Goal: Task Accomplishment & Management: Complete application form

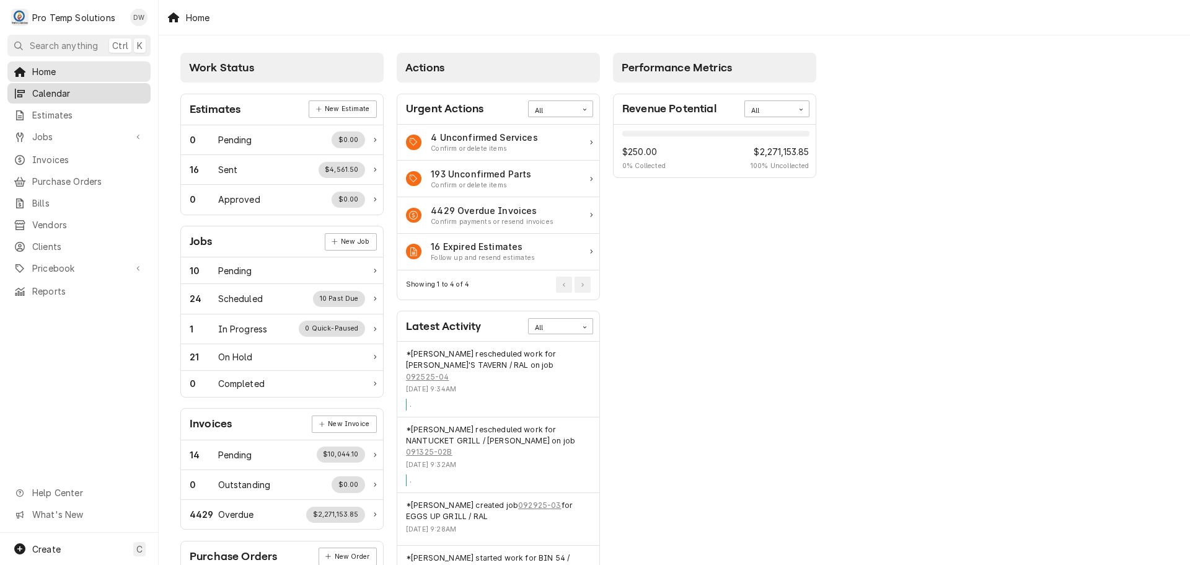
click at [69, 90] on span "Calendar" at bounding box center [88, 93] width 112 height 13
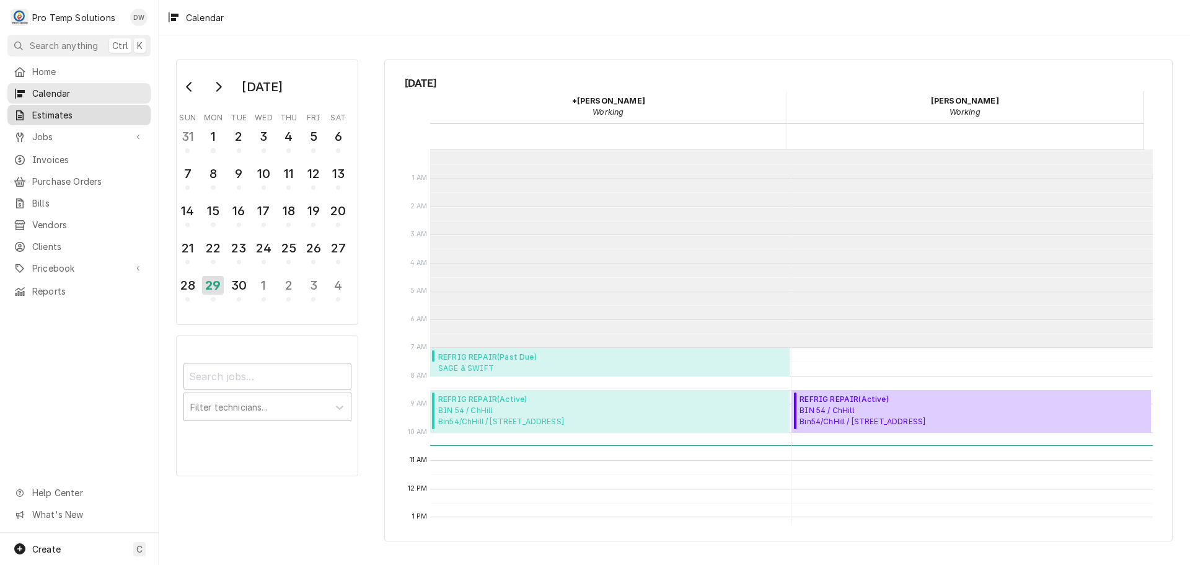
drag, startPoint x: 0, startPoint y: 0, endPoint x: 69, endPoint y: 104, distance: 124.8
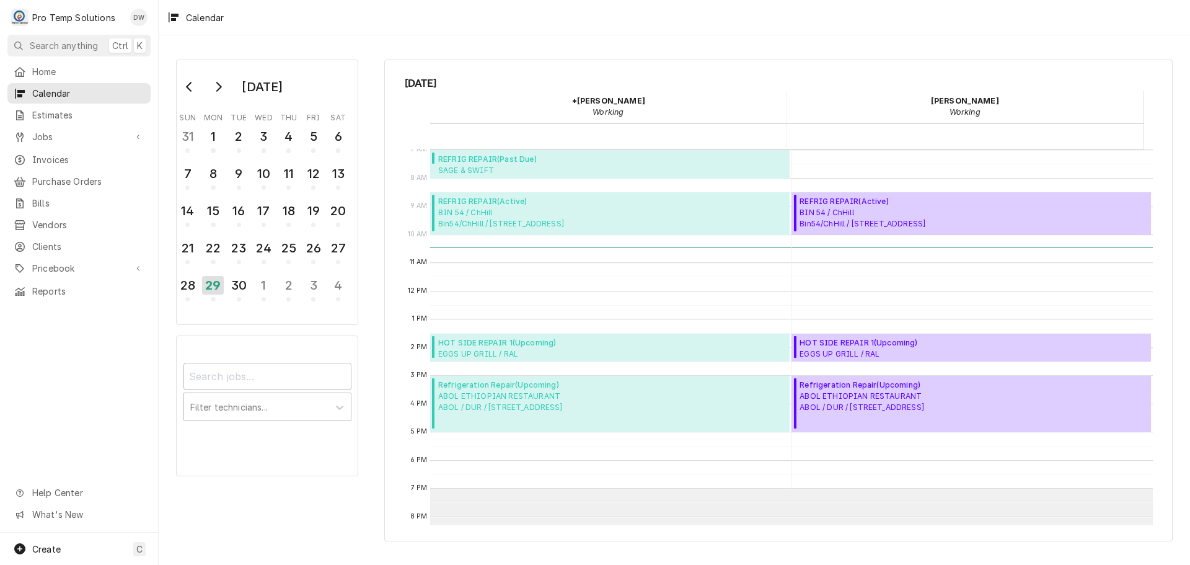
drag, startPoint x: 69, startPoint y: 104, endPoint x: 405, endPoint y: 35, distance: 342.9
click at [405, 35] on div "September 2025 Sun Mon Tue Wed Thu Fri Sat 31 1 2 3 4 5 6 7 8 9 10 11 12 13 14 …" at bounding box center [674, 299] width 1031 height 529
click at [210, 280] on div "29" at bounding box center [213, 285] width 22 height 19
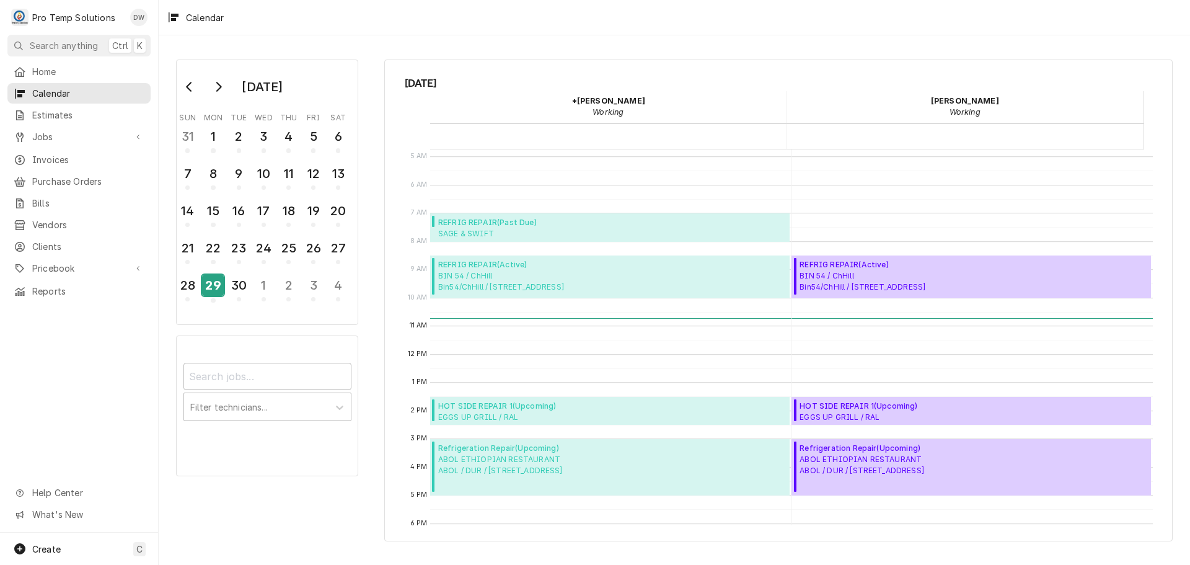
scroll to position [179, 0]
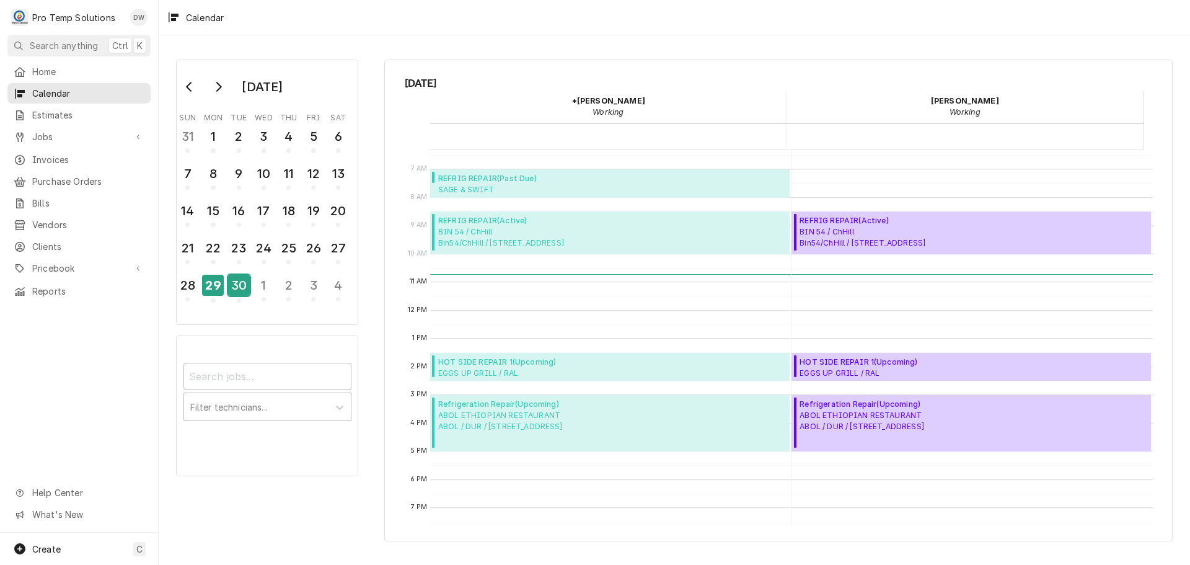
click at [233, 286] on div "30" at bounding box center [239, 285] width 22 height 21
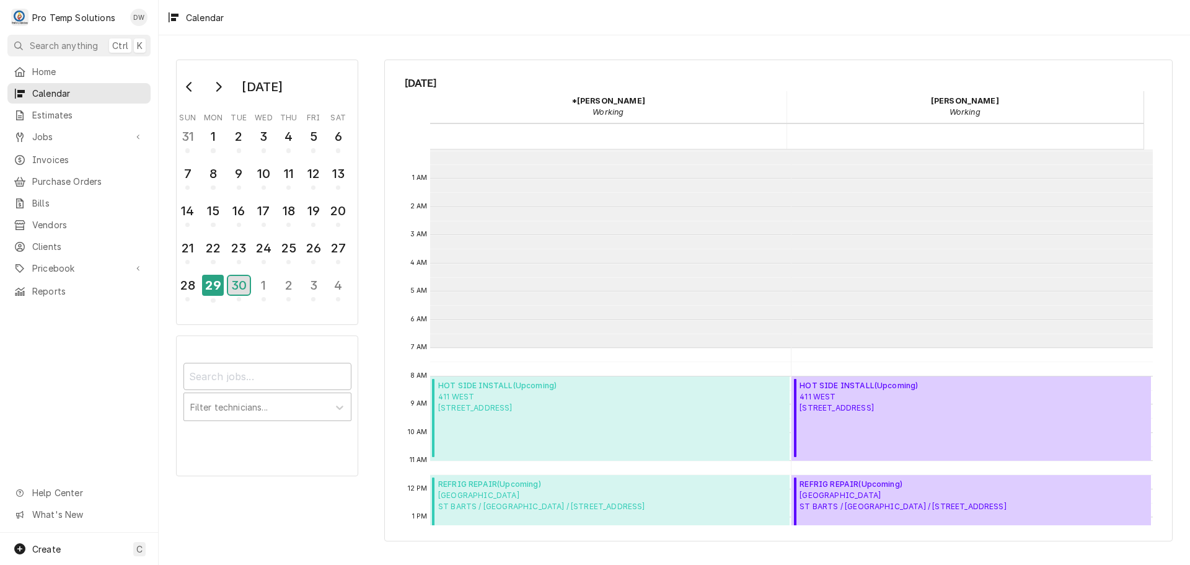
scroll to position [198, 0]
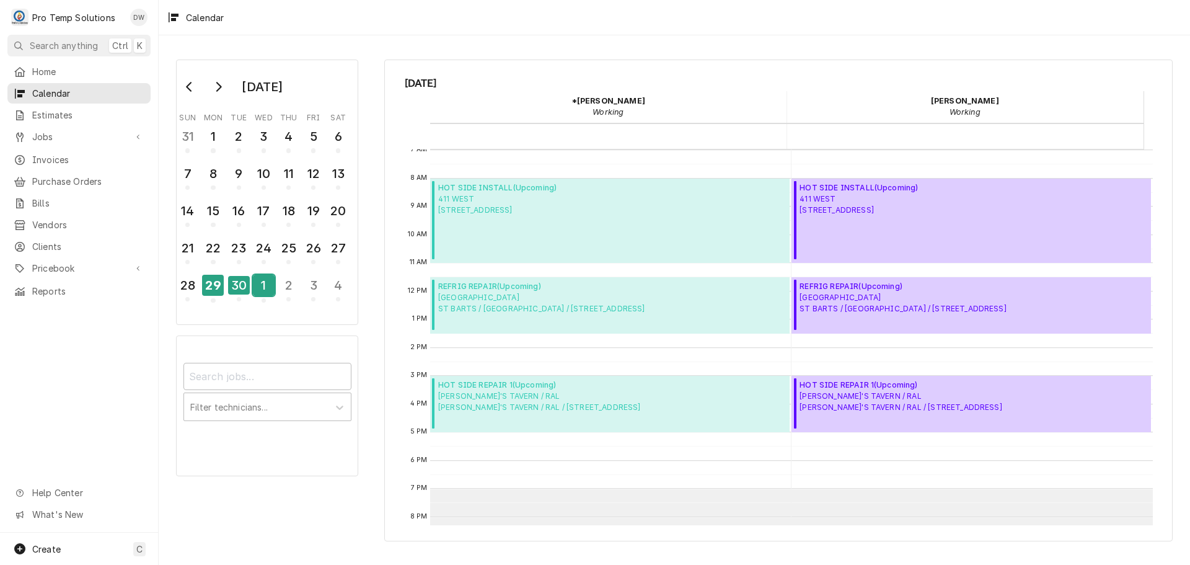
click at [258, 280] on div "1" at bounding box center [264, 285] width 22 height 21
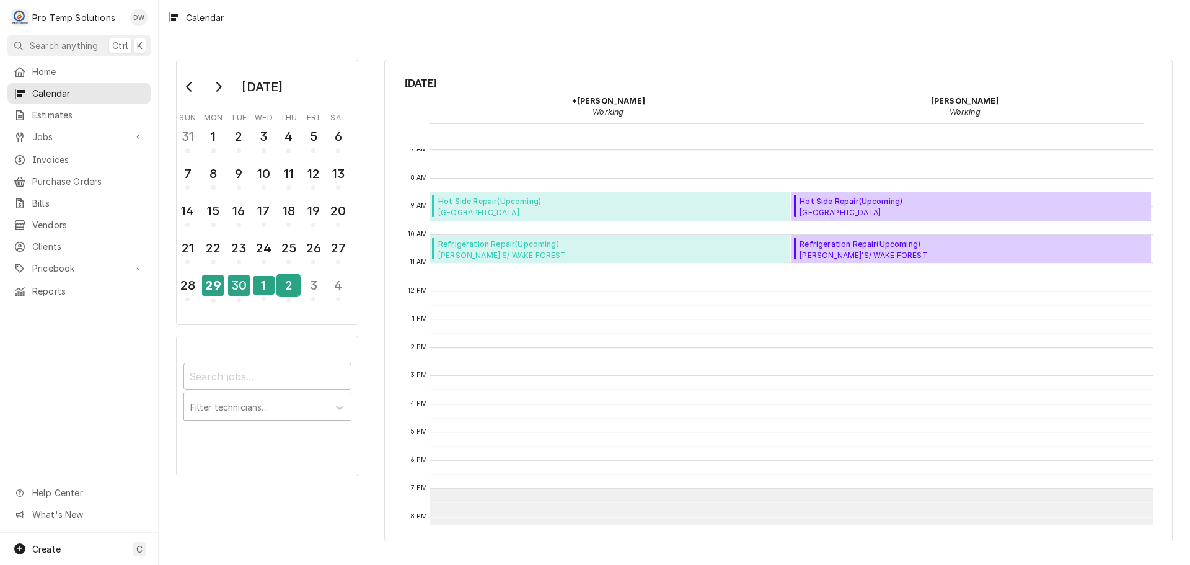
click at [286, 285] on div "2" at bounding box center [289, 285] width 22 height 21
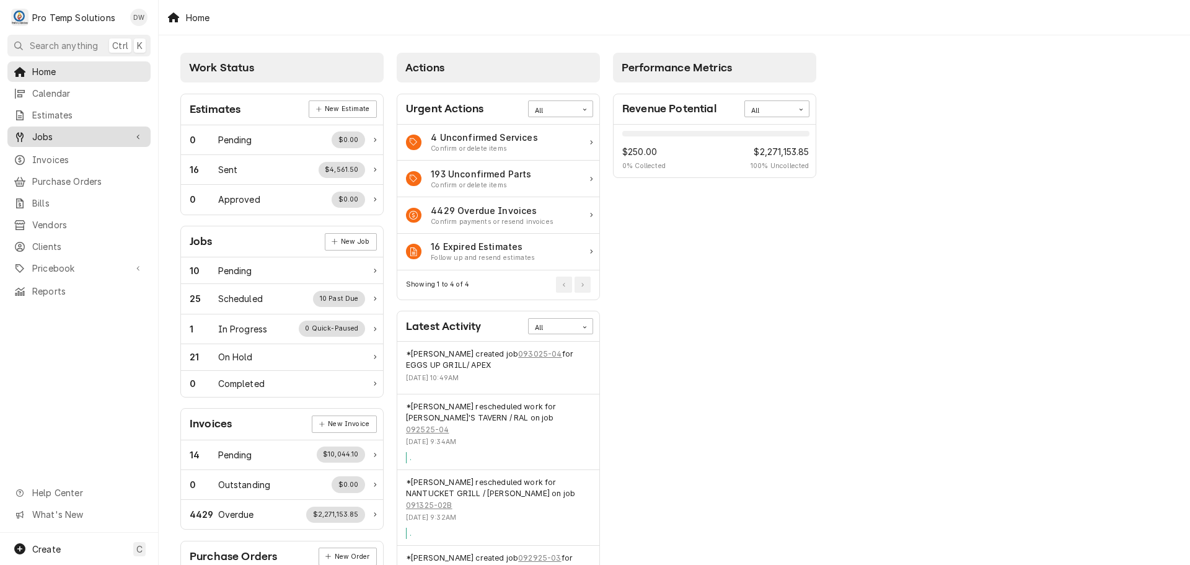
click at [56, 130] on span "Jobs" at bounding box center [79, 136] width 94 height 13
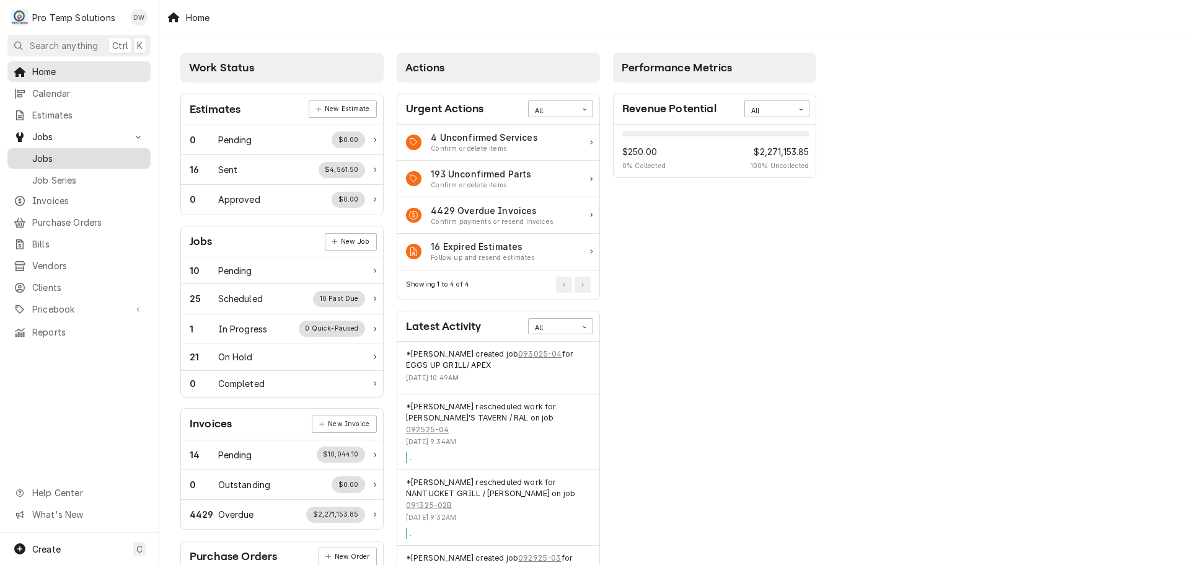
click at [40, 156] on span "Jobs" at bounding box center [88, 158] width 112 height 13
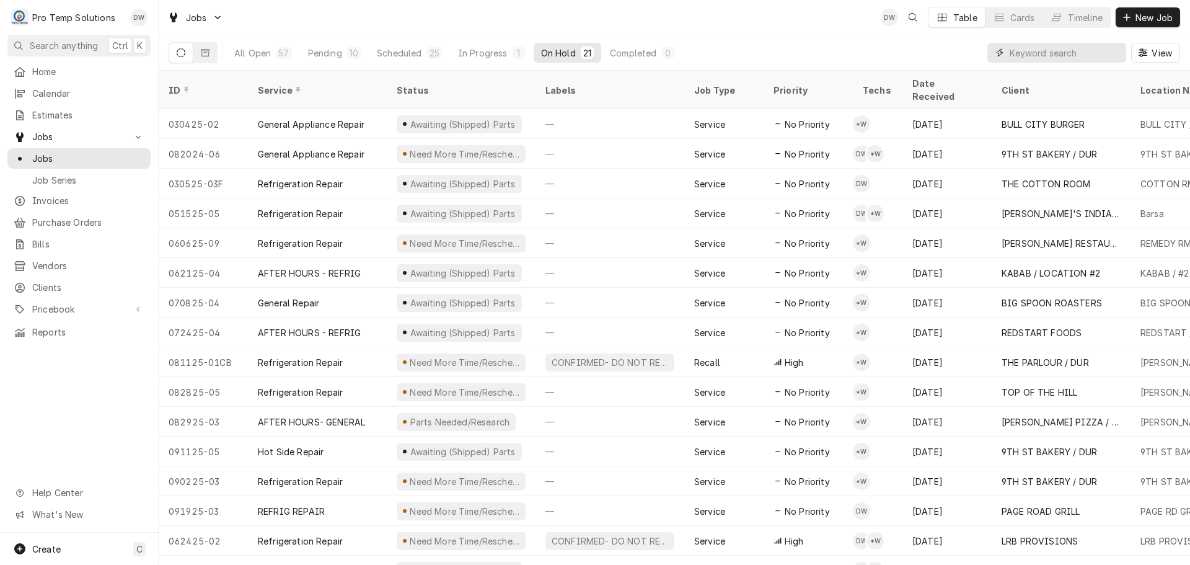
click at [1056, 48] on input "Dynamic Content Wrapper" at bounding box center [1065, 53] width 110 height 20
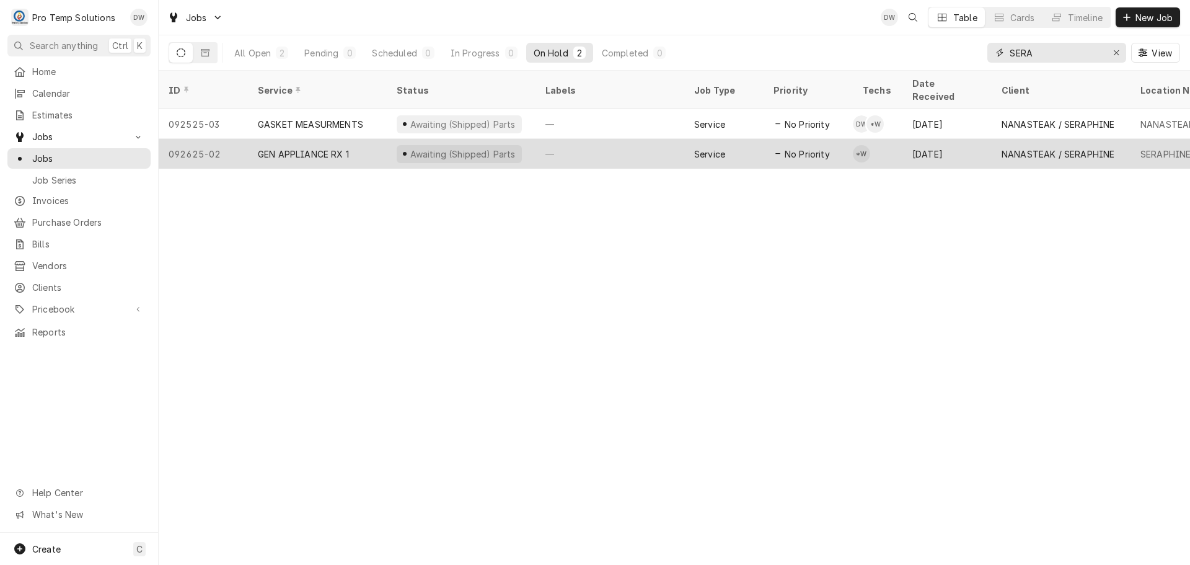
type input "SERA"
click at [624, 141] on div "—" at bounding box center [610, 154] width 149 height 30
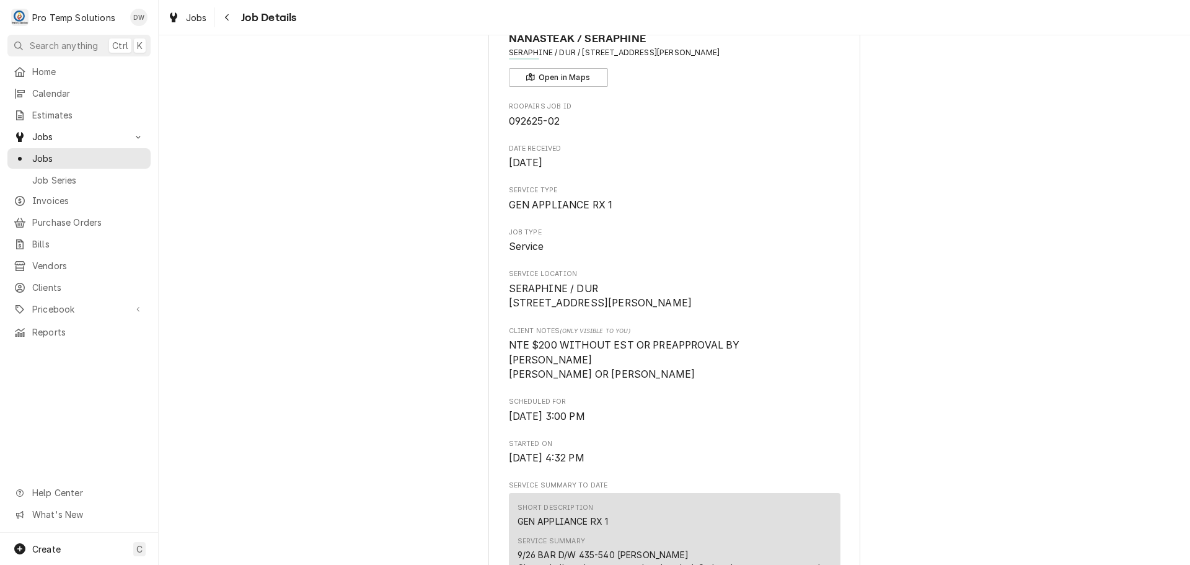
scroll to position [62, 0]
click at [193, 14] on span "Jobs" at bounding box center [196, 17] width 21 height 13
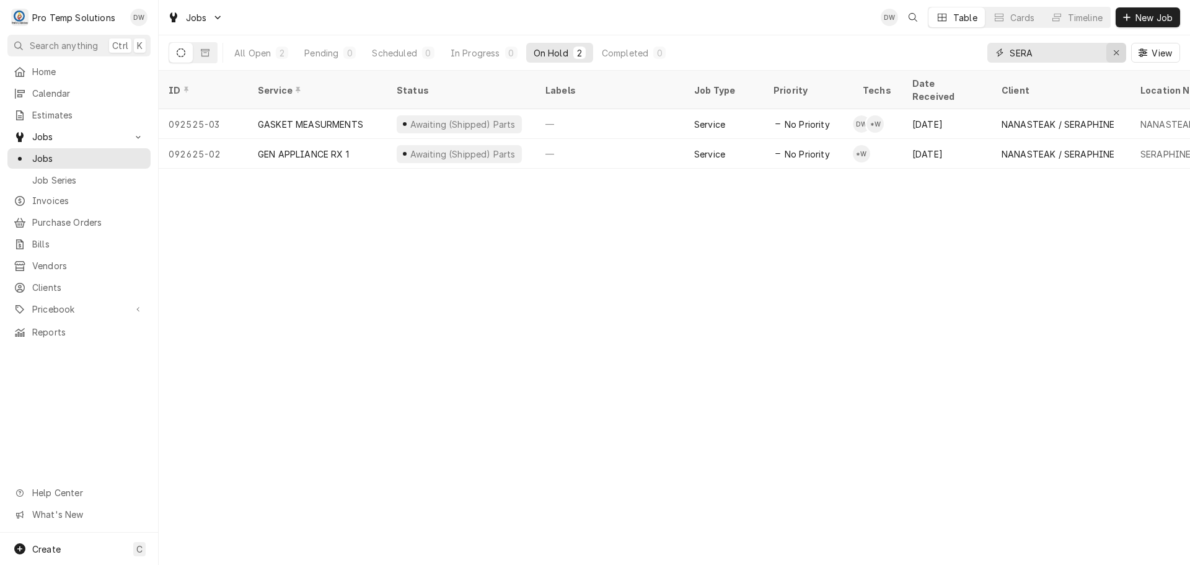
click at [1118, 52] on icon "Erase input" at bounding box center [1116, 52] width 7 height 9
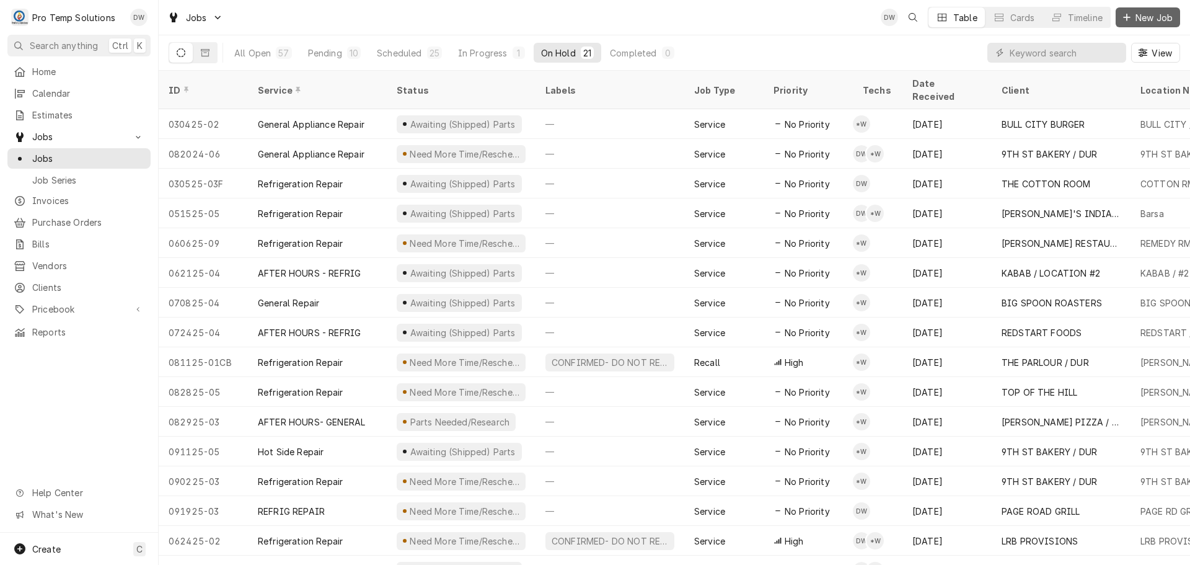
click at [1158, 19] on span "New Job" at bounding box center [1154, 17] width 42 height 13
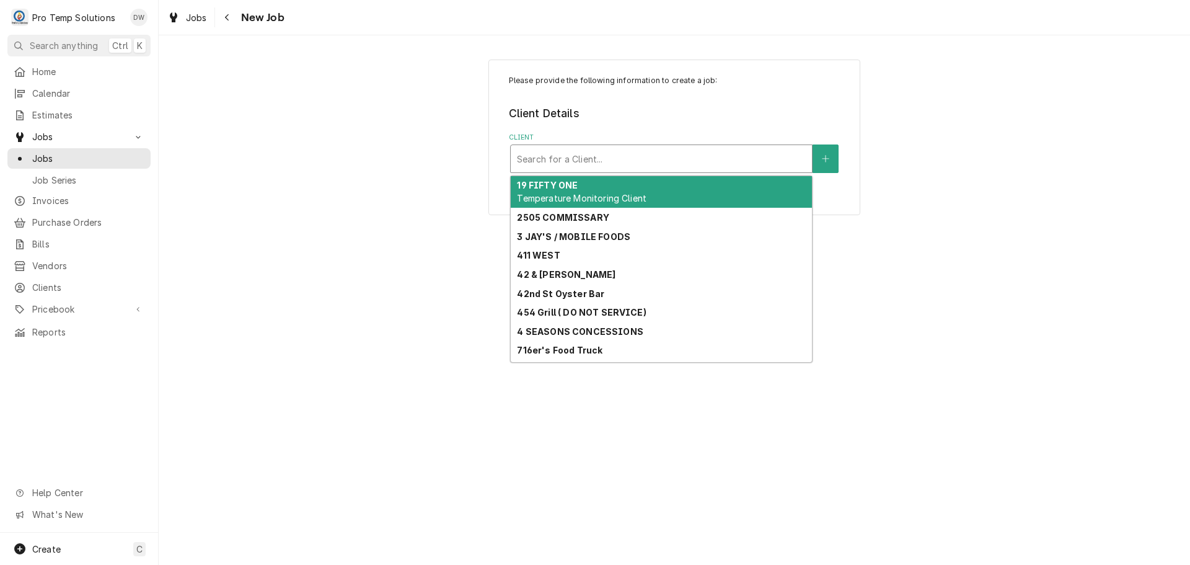
click at [660, 160] on div "Client" at bounding box center [661, 159] width 289 height 22
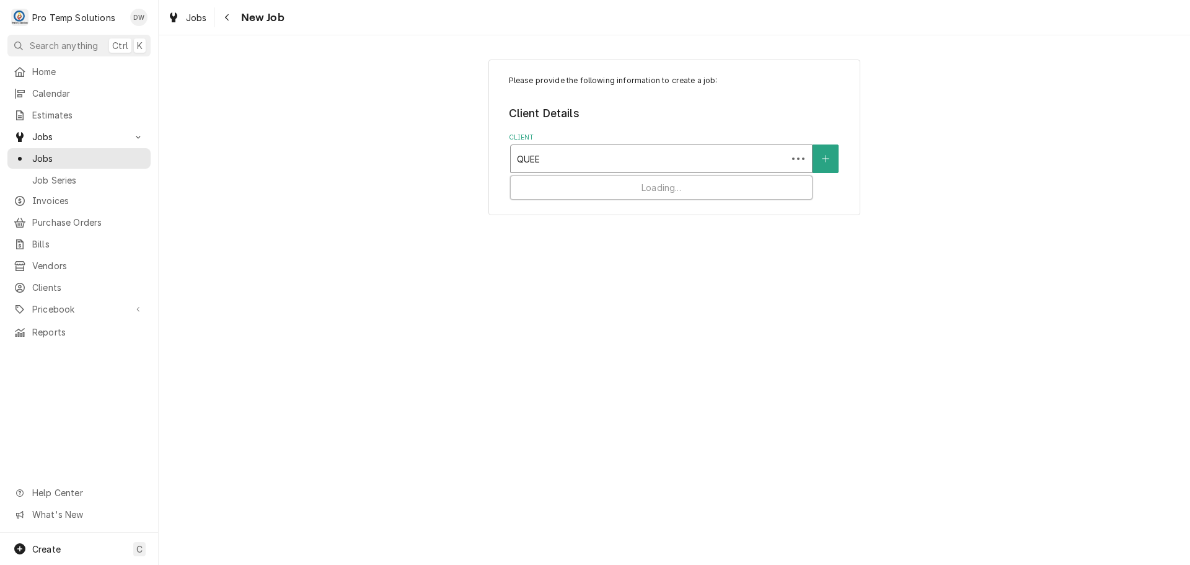
type input "QUEEN"
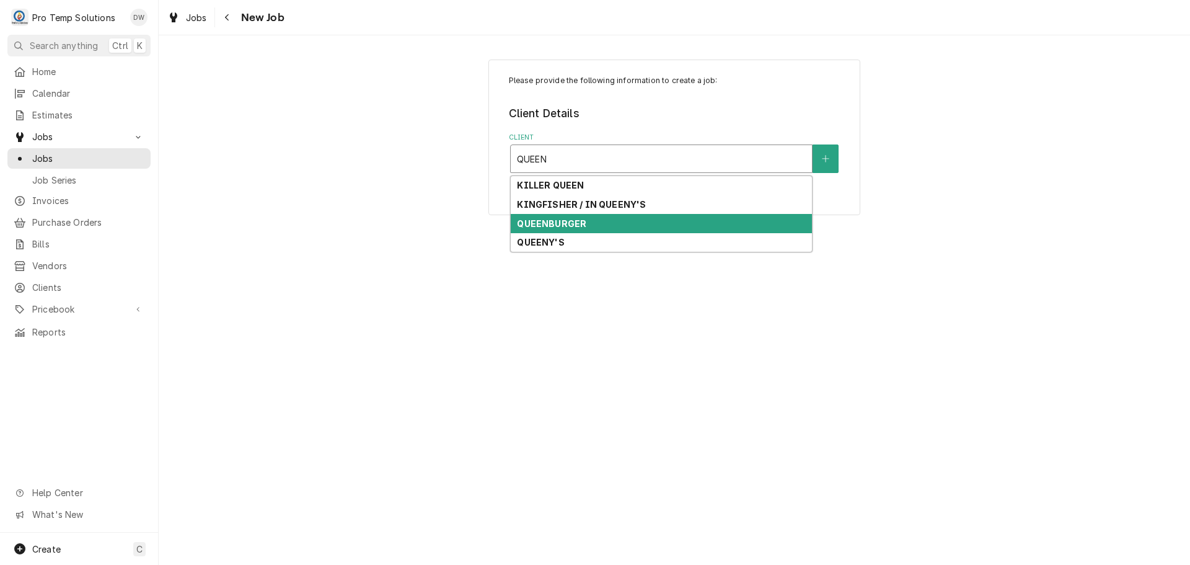
click at [560, 228] on strong "QUEENBURGER" at bounding box center [551, 223] width 69 height 11
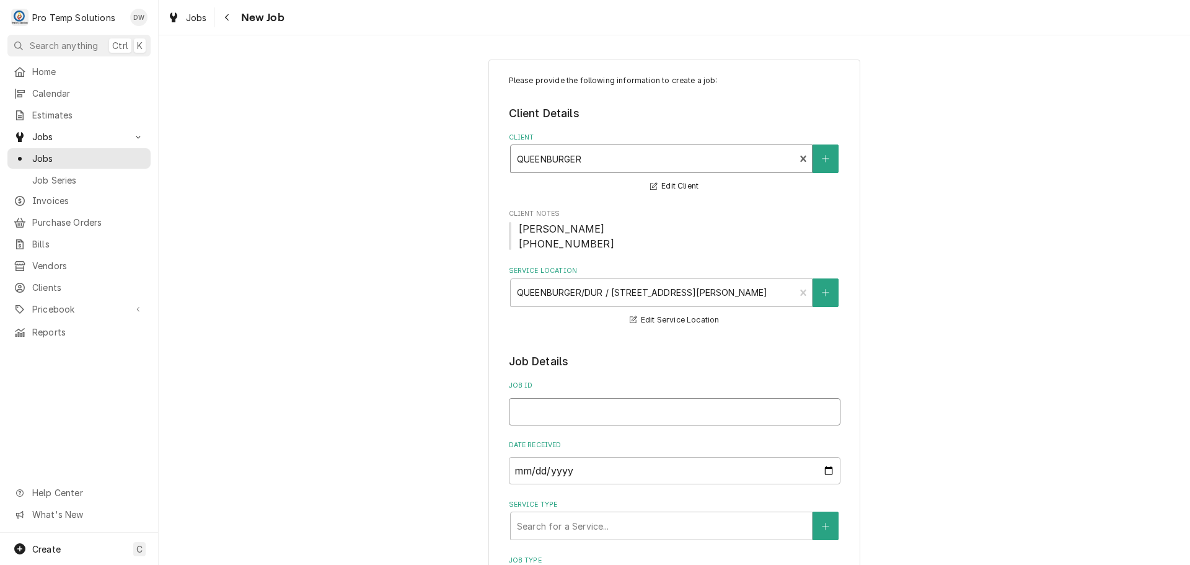
click at [616, 412] on input "Job ID" at bounding box center [675, 411] width 332 height 27
type textarea "x"
type input "1"
type textarea "x"
type input "10"
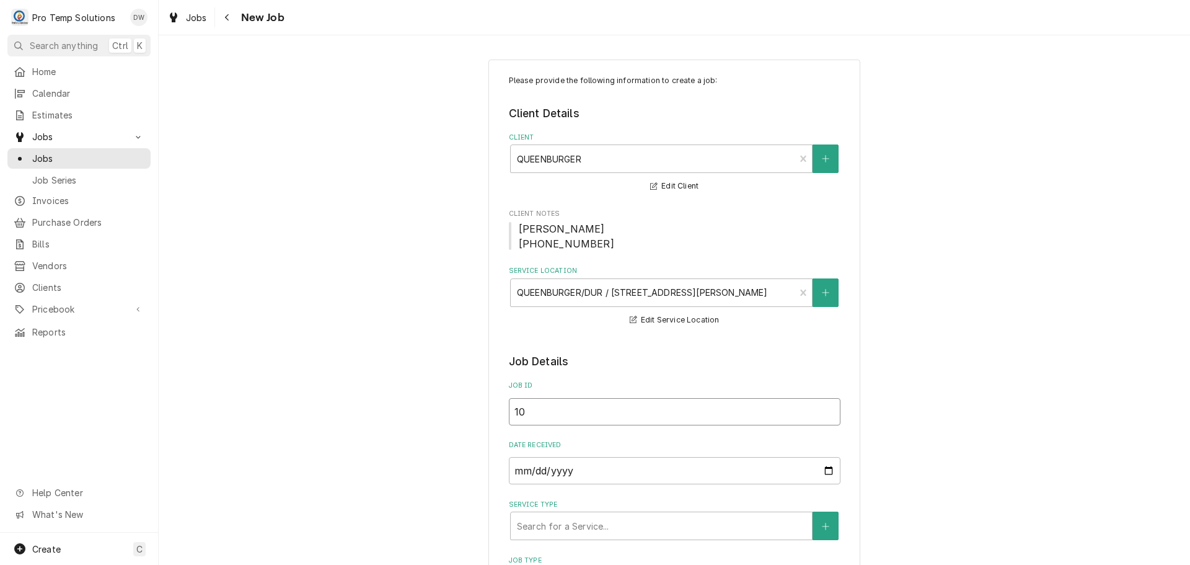
type textarea "x"
type input "100"
type textarea "x"
type input "1002"
type textarea "x"
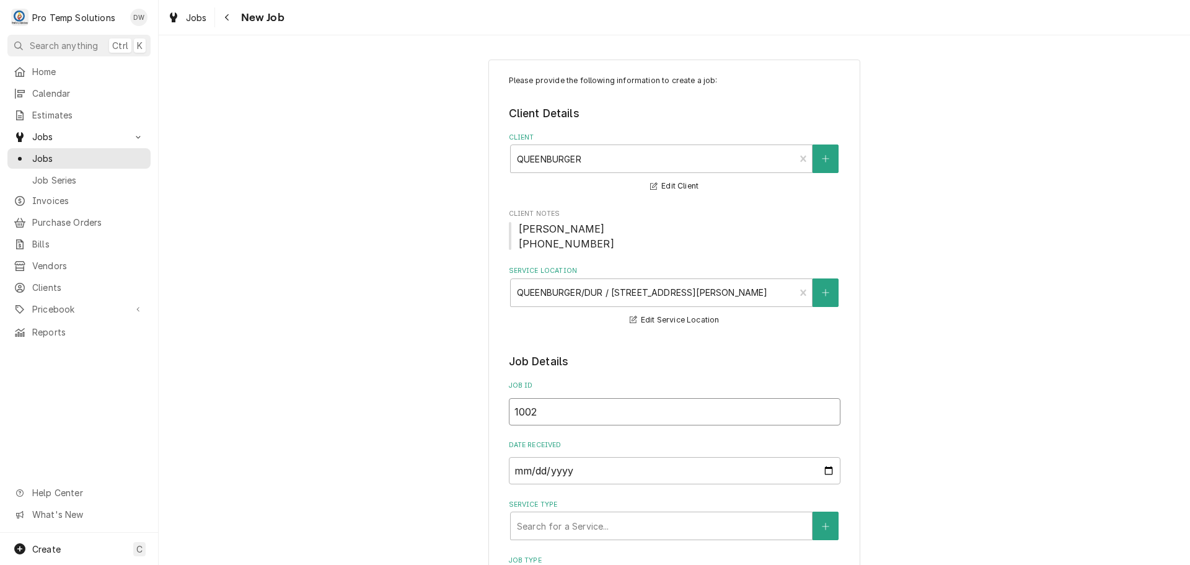
type input "10022"
type textarea "x"
type input "100225"
type textarea "x"
type input "100225-"
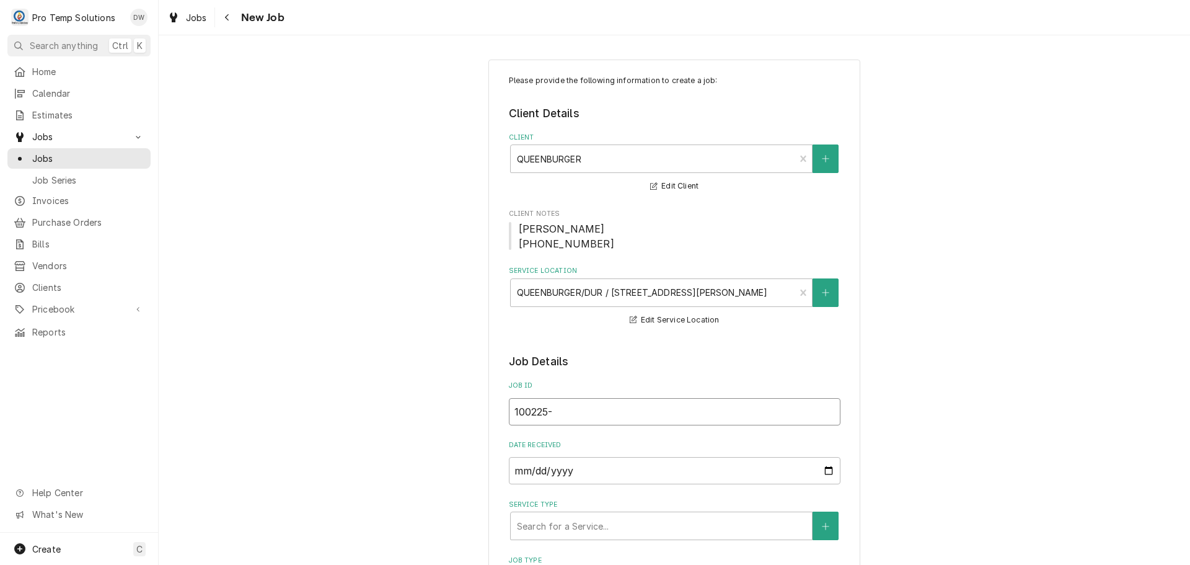
type textarea "x"
type input "100225-0"
type textarea "x"
type input "100225-02"
type textarea "x"
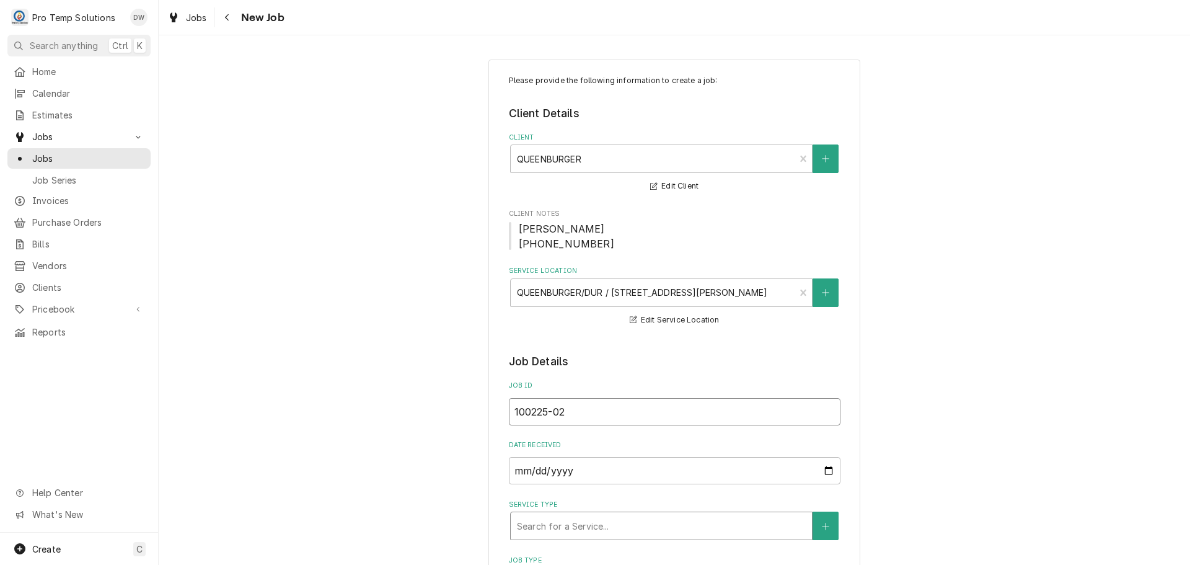
type input "100225-02"
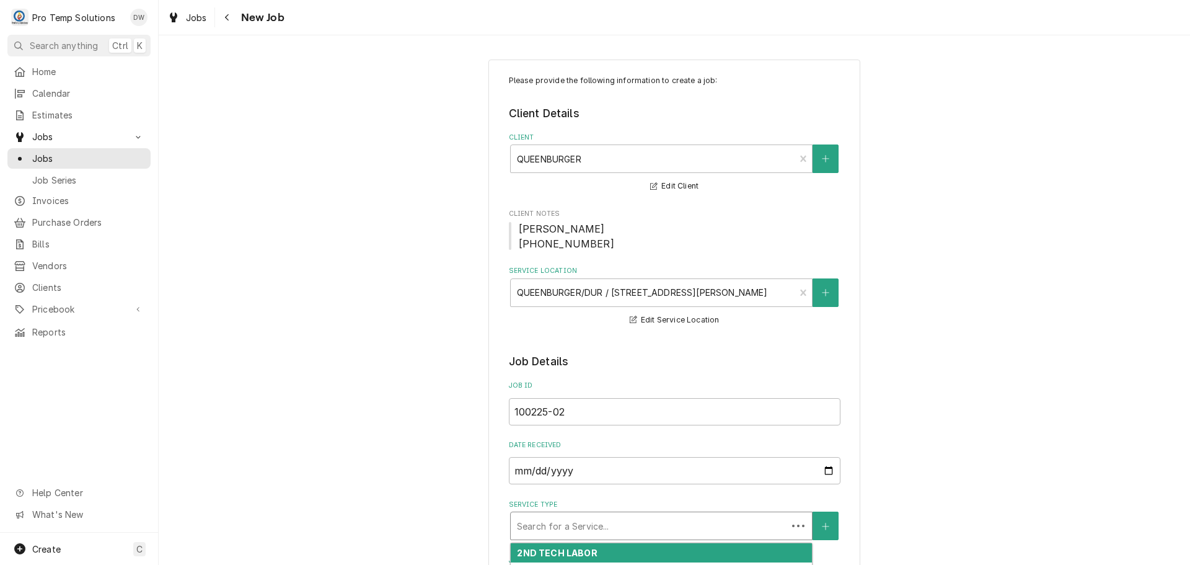
click at [645, 530] on div "Service Type" at bounding box center [649, 526] width 264 height 22
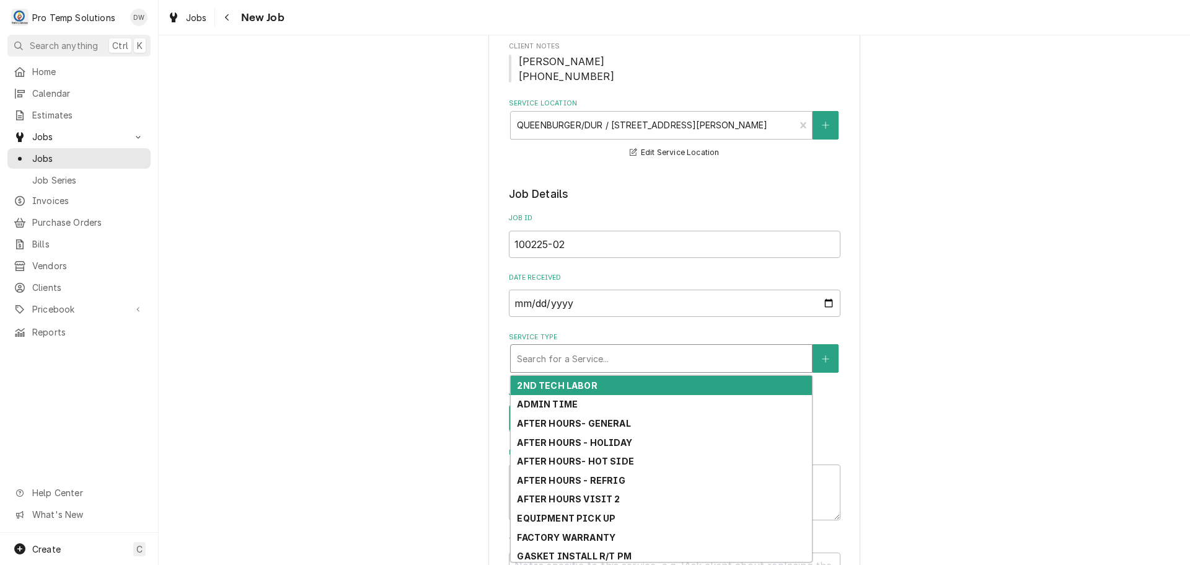
scroll to position [186, 0]
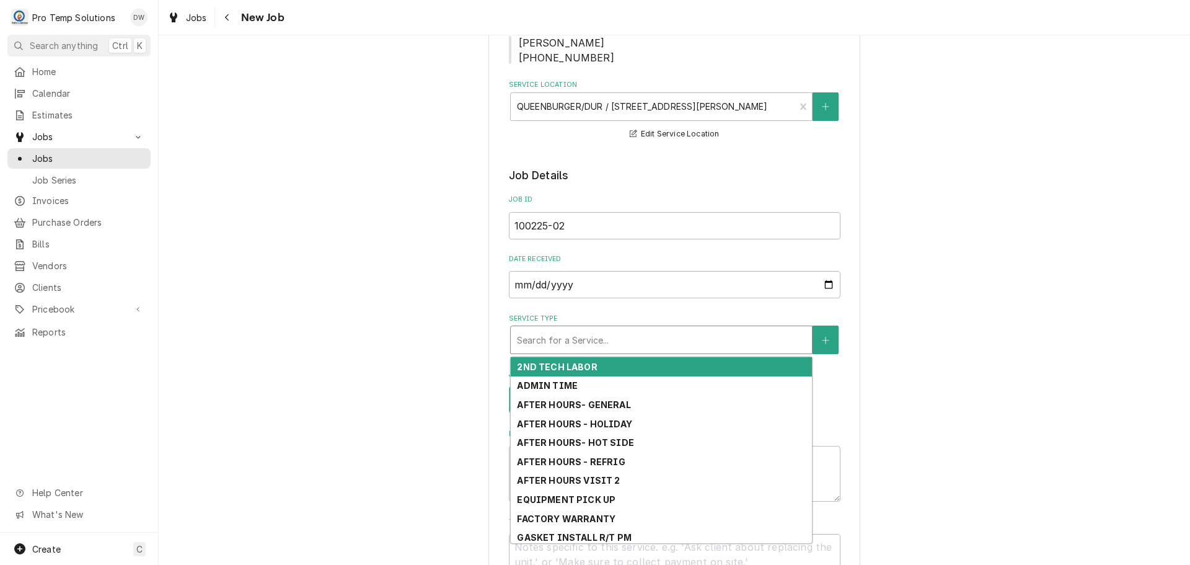
type textarea "x"
type input "G"
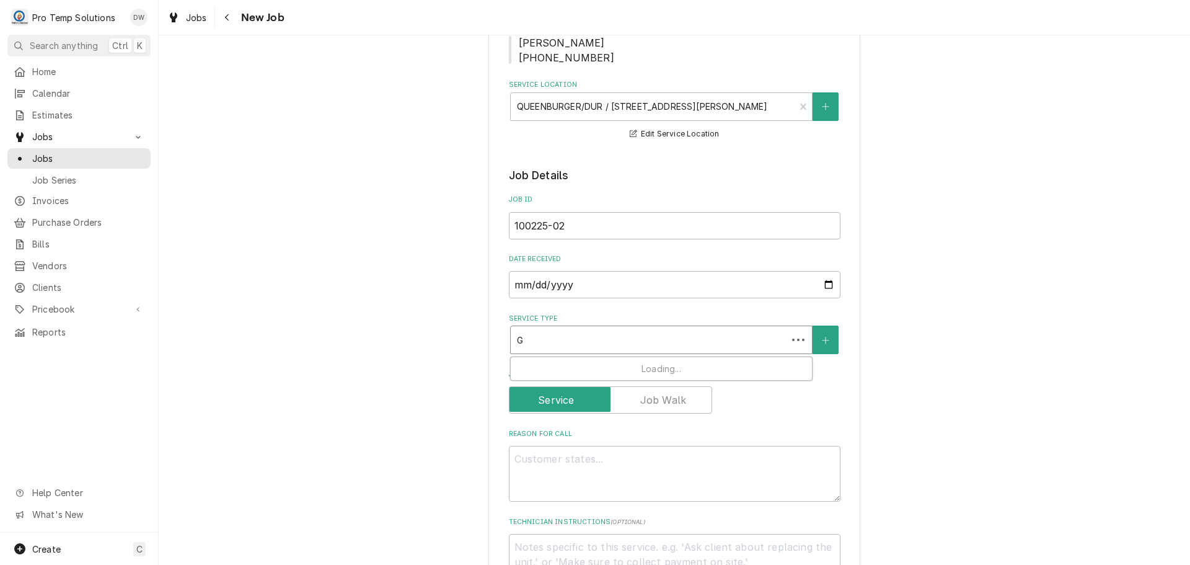
type textarea "x"
type input "GE"
type textarea "x"
type input "GEN"
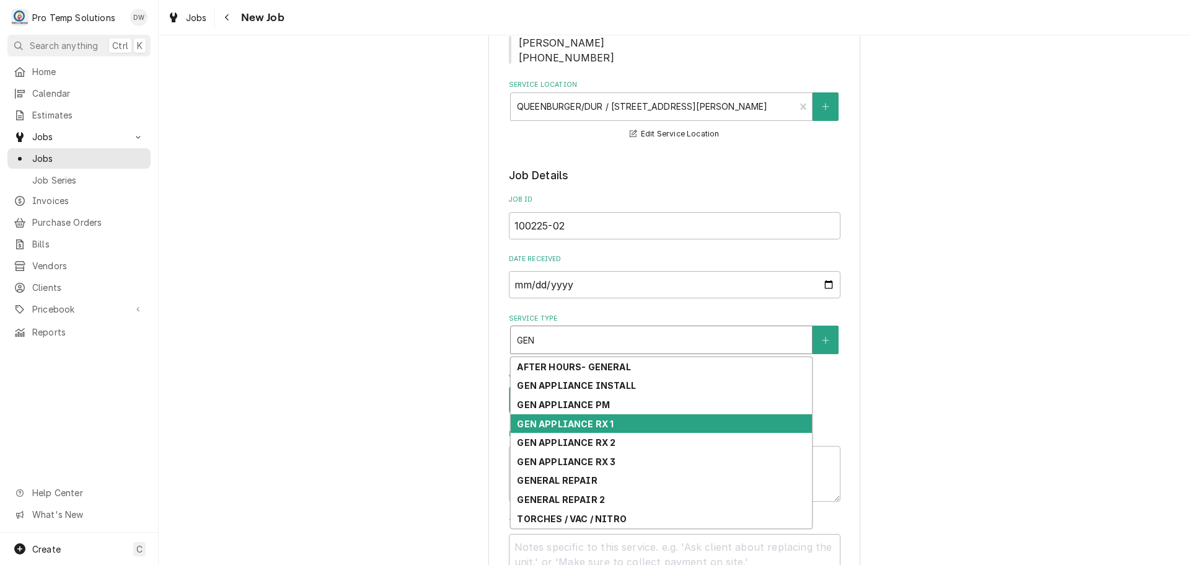
click at [682, 420] on div "GEN APPLIANCE RX 1" at bounding box center [661, 423] width 301 height 19
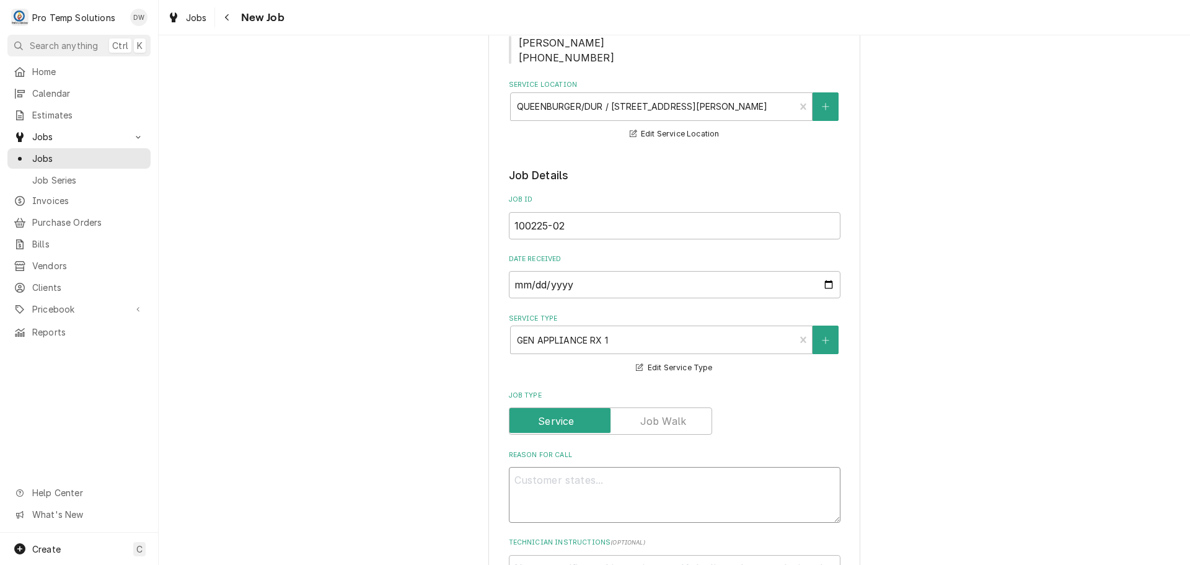
click at [560, 470] on textarea "Reason For Call" at bounding box center [675, 495] width 332 height 56
type textarea "x"
type textarea "I"
type textarea "x"
type textarea "IN"
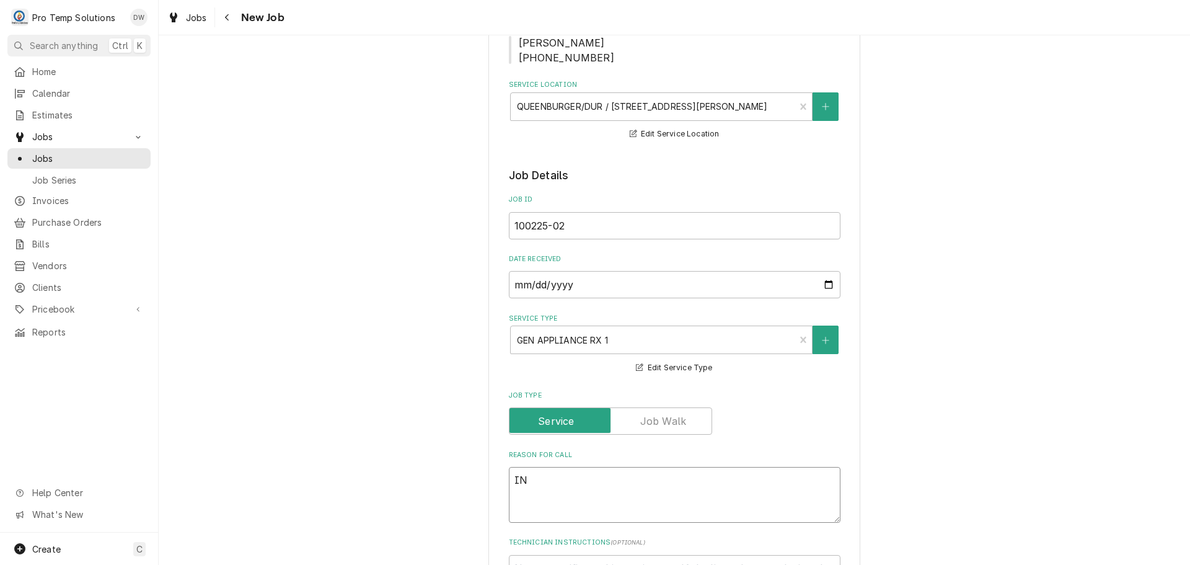
type textarea "x"
type textarea "INS"
type textarea "x"
type textarea "INST"
type textarea "x"
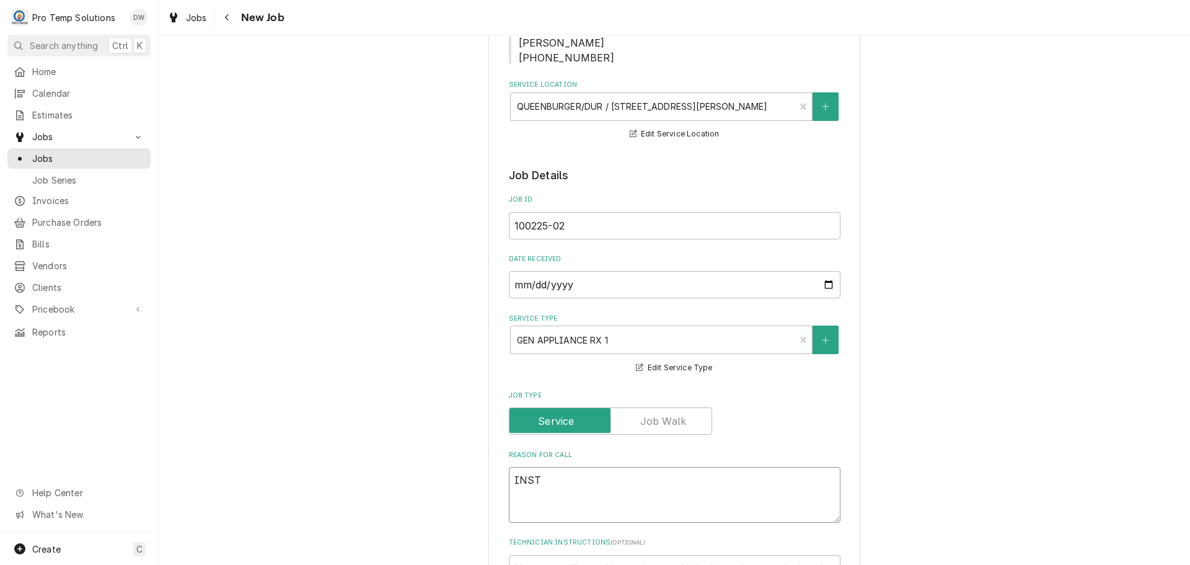
type textarea "INSTA"
type textarea "x"
type textarea "INSTAL"
type textarea "x"
type textarea "INSTALL"
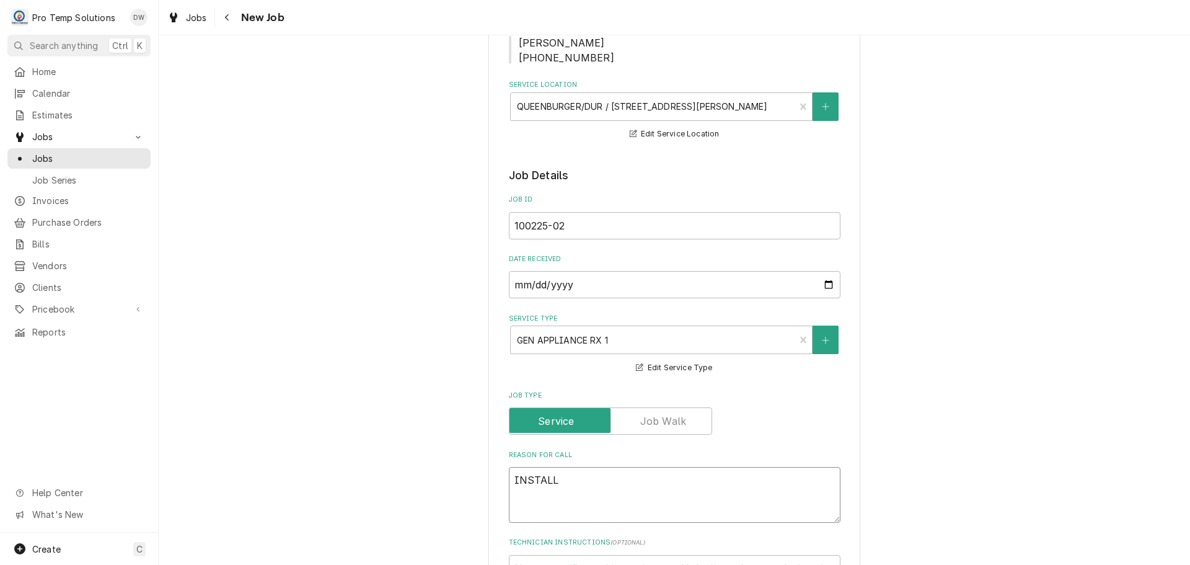
type textarea "x"
type textarea "INSTALL"
type textarea "x"
type textarea "INSTALL C"
type textarea "x"
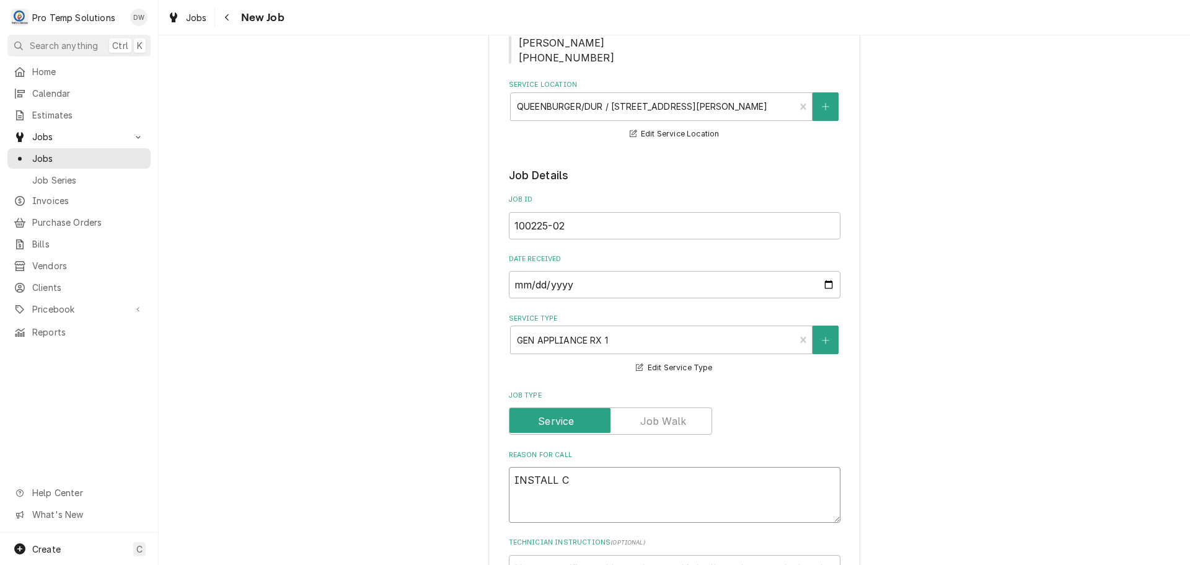
type textarea "INSTALL CI"
type textarea "x"
type textarea "INSTALL CIR"
type textarea "x"
type textarea "INSTALL CIRC"
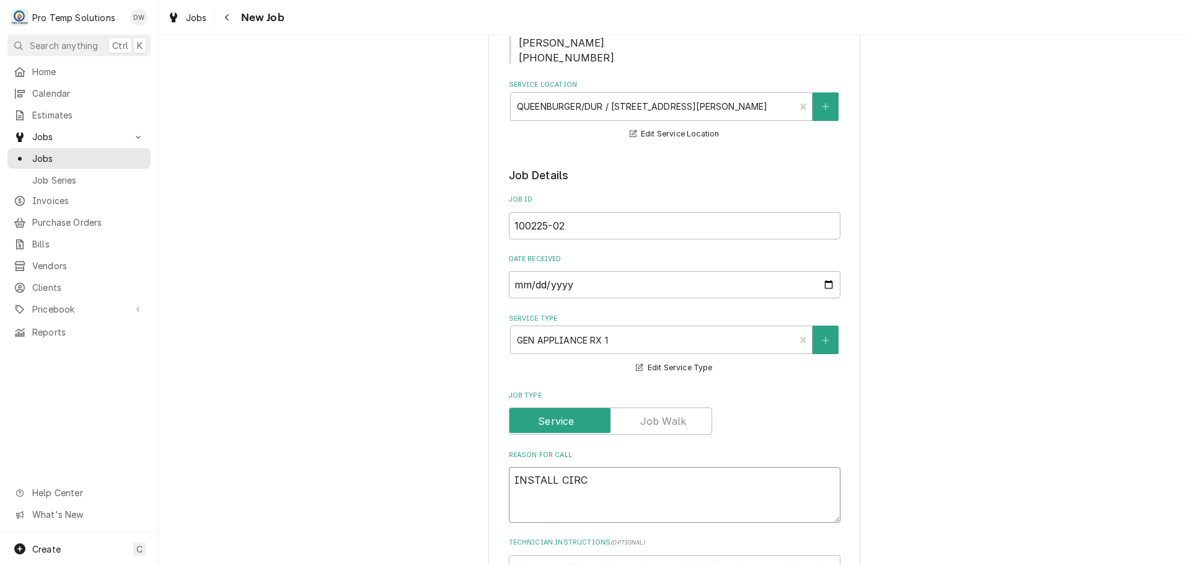
type textarea "x"
type textarea "INSTALL CIRCU"
type textarea "x"
type textarea "INSTALL CIRCUI"
type textarea "x"
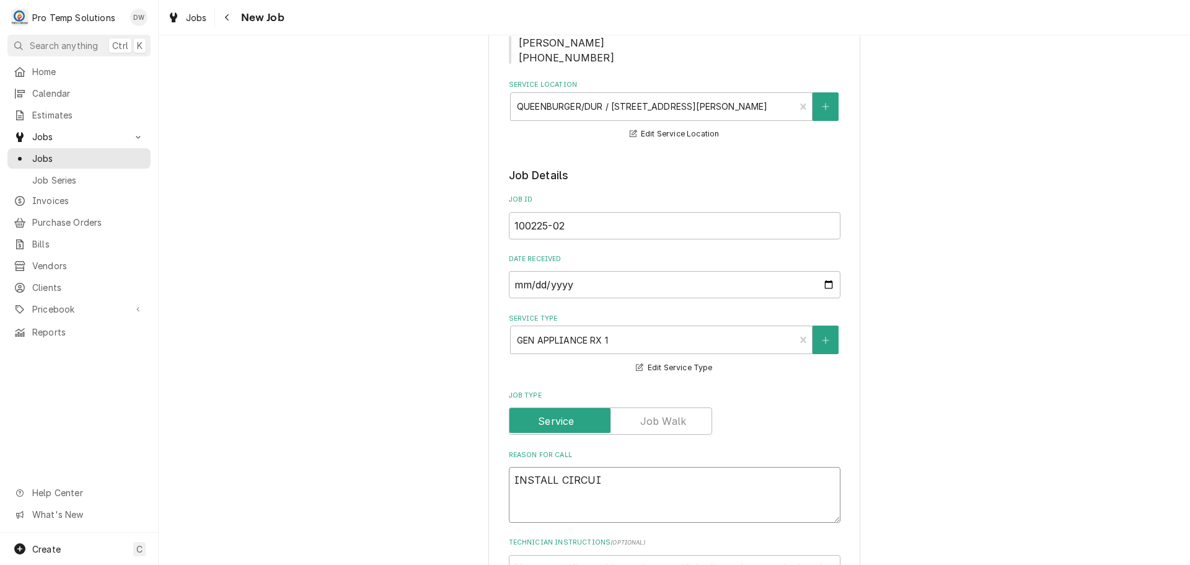
type textarea "INSTALL CIRCUIT"
type textarea "x"
type textarea "INSTALL CIRCUIT"
type textarea "x"
type textarea "INSTALL CIRCUIT B"
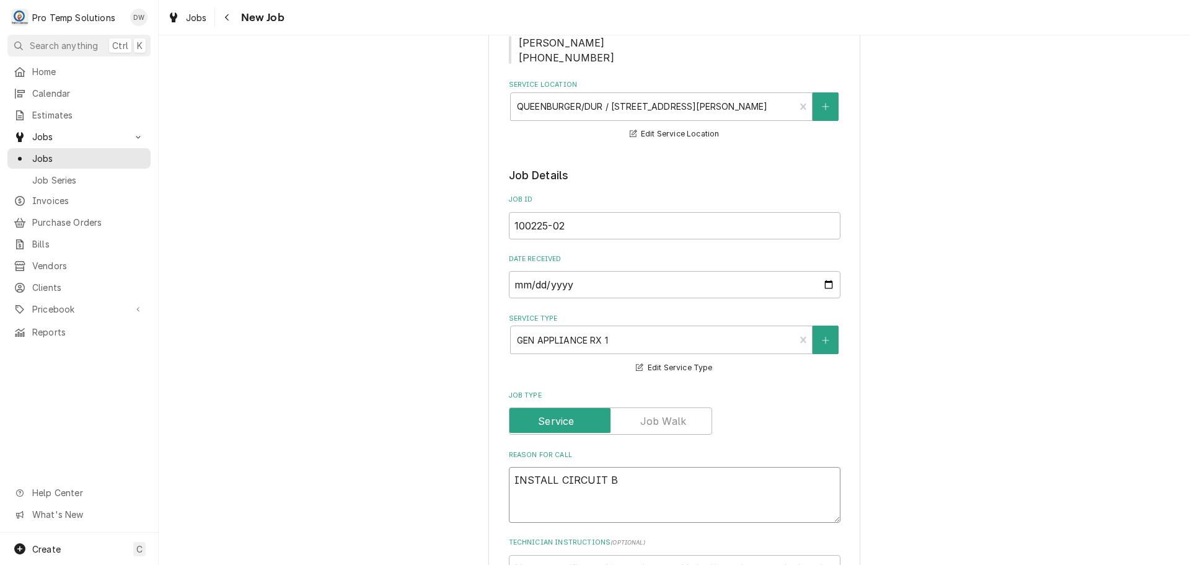
type textarea "x"
type textarea "INSTALL CIRCUIT BO"
type textarea "x"
type textarea "INSTALL CIRCUIT BOA"
type textarea "x"
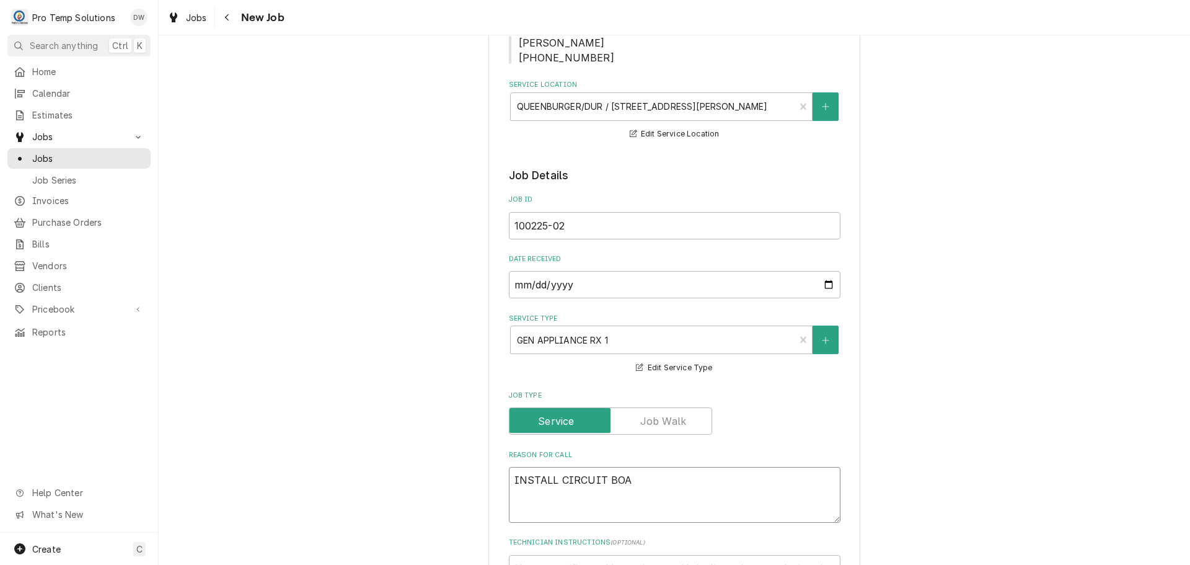
type textarea "INSTALL CIRCUIT BOAR"
type textarea "x"
type textarea "INSTALL CIRCUIT BOARD"
type textarea "x"
type textarea "INSTALL CIRCUIT BOARD"
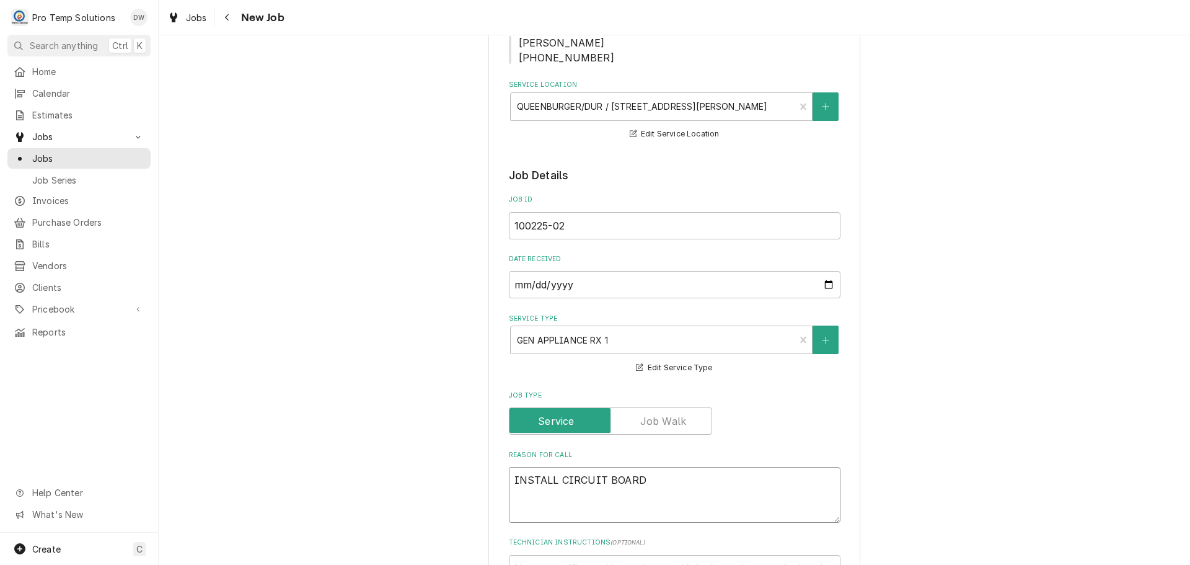
type textarea "x"
type textarea "INSTALL CIRCUIT BOARD O"
type textarea "x"
type textarea "INSTALL CIRCUIT BOARD ON"
type textarea "x"
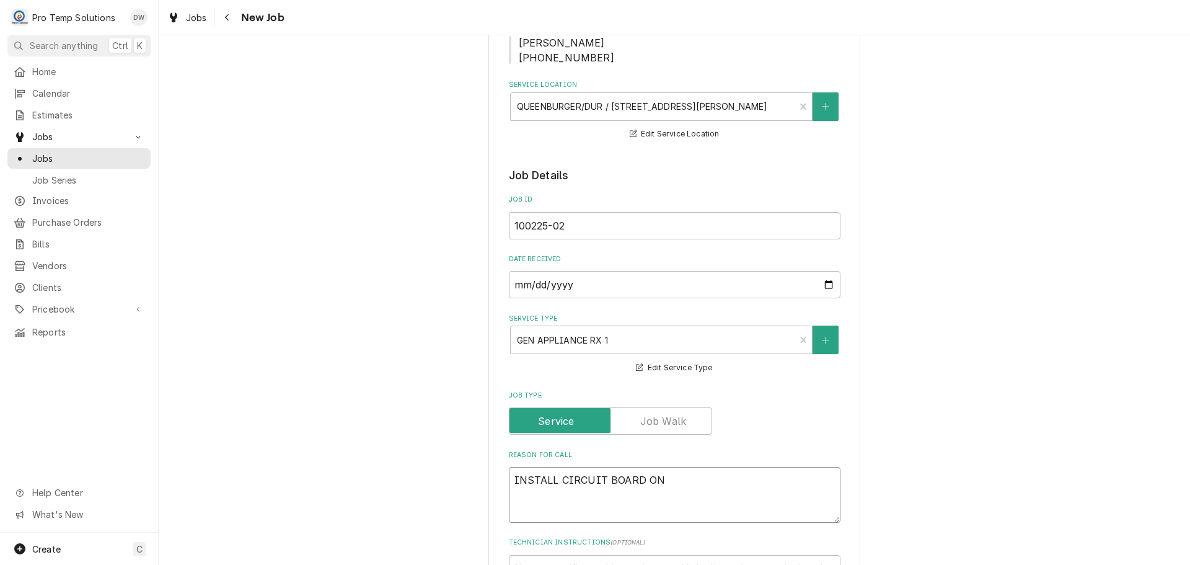
type textarea "INSTALL CIRCUIT BOARD ON"
type textarea "x"
type textarea "INSTALL CIRCUIT BOARD ON M"
type textarea "x"
type textarea "INSTALL CIRCUIT BOARD ON MI"
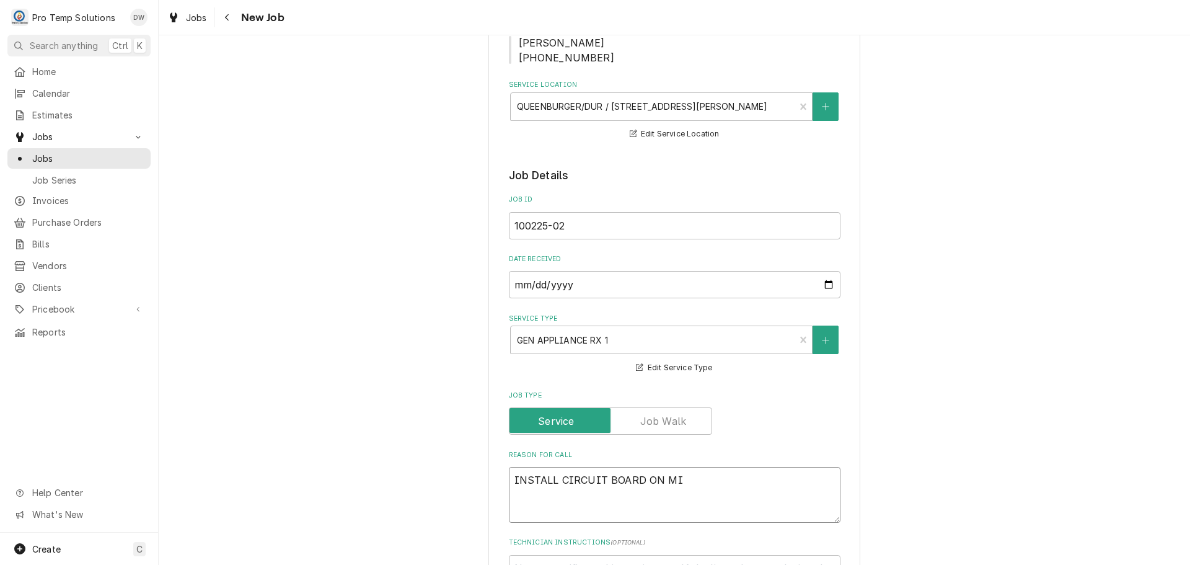
type textarea "x"
type textarea "INSTALL CIRCUIT BOARD ON MIX"
type textarea "x"
type textarea "INSTALL CIRCUIT BOARD ON MIXE"
type textarea "x"
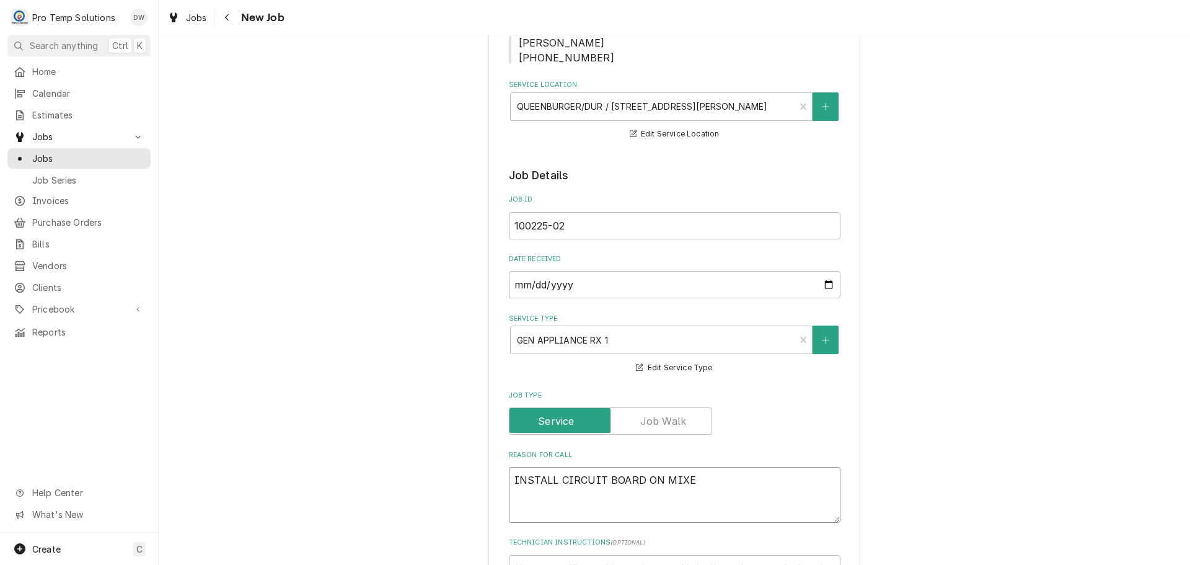
type textarea "INSTALL CIRCUIT BOARD ON MIXER"
type textarea "x"
type textarea "INSTALL CIRCUIT BOARD ON MIXER"
type textarea "x"
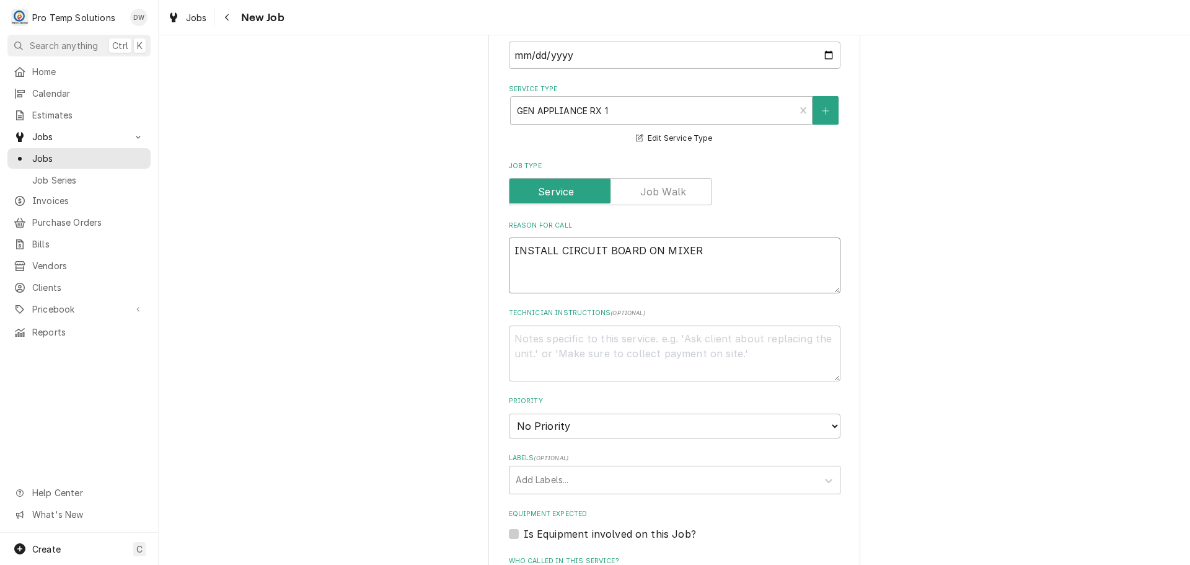
scroll to position [434, 0]
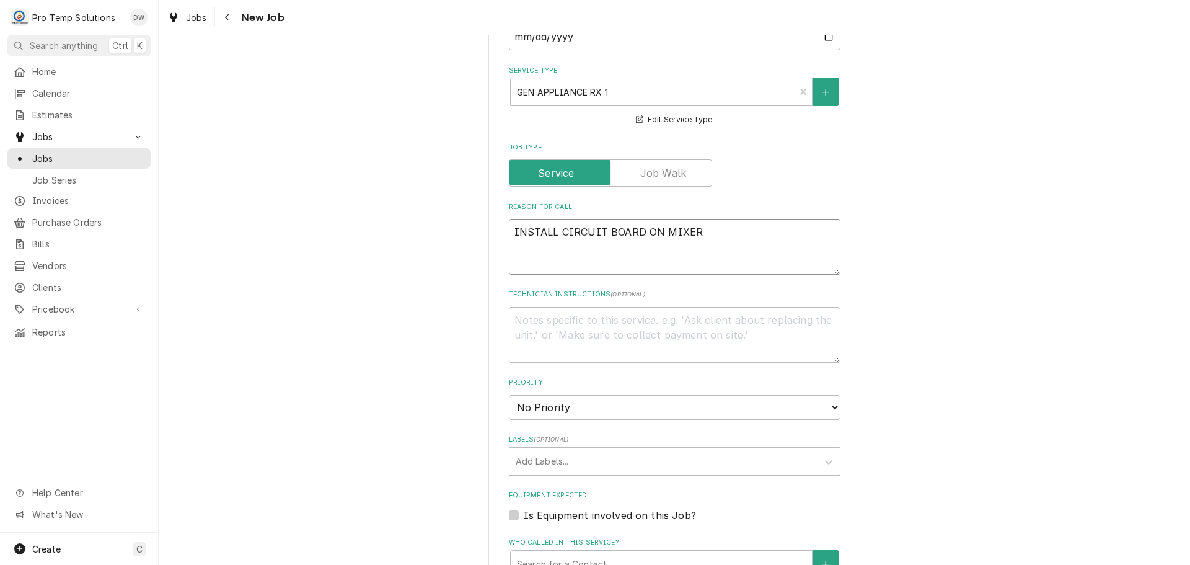
type textarea "INSTALL CIRCUIT BOARD ON MIXER"
click at [542, 319] on textarea "Technician Instructions ( optional )" at bounding box center [675, 335] width 332 height 56
type textarea "x"
type textarea "P"
type textarea "x"
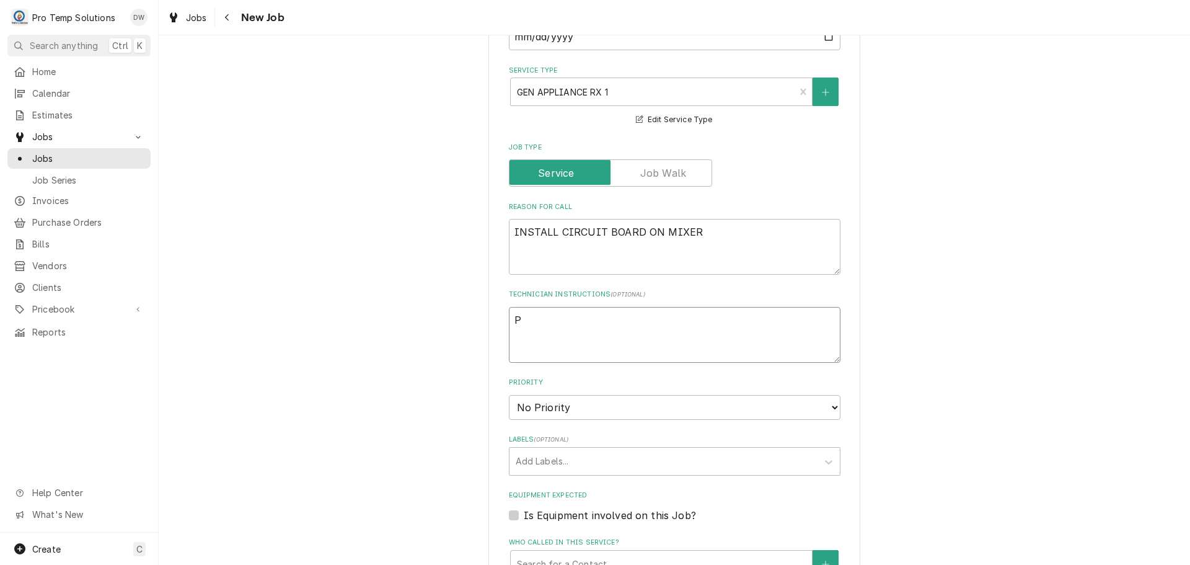
type textarea "PL"
type textarea "x"
type textarea "PLE"
type textarea "x"
type textarea "PLEA"
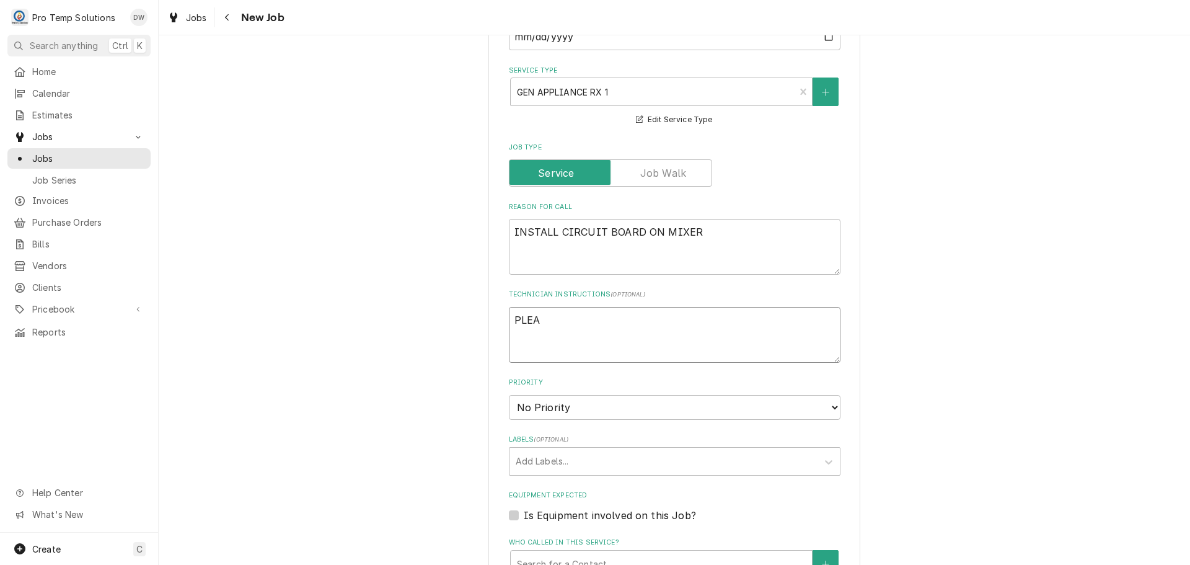
type textarea "x"
type textarea "PLEAS"
type textarea "x"
type textarea "PLEASE"
type textarea "x"
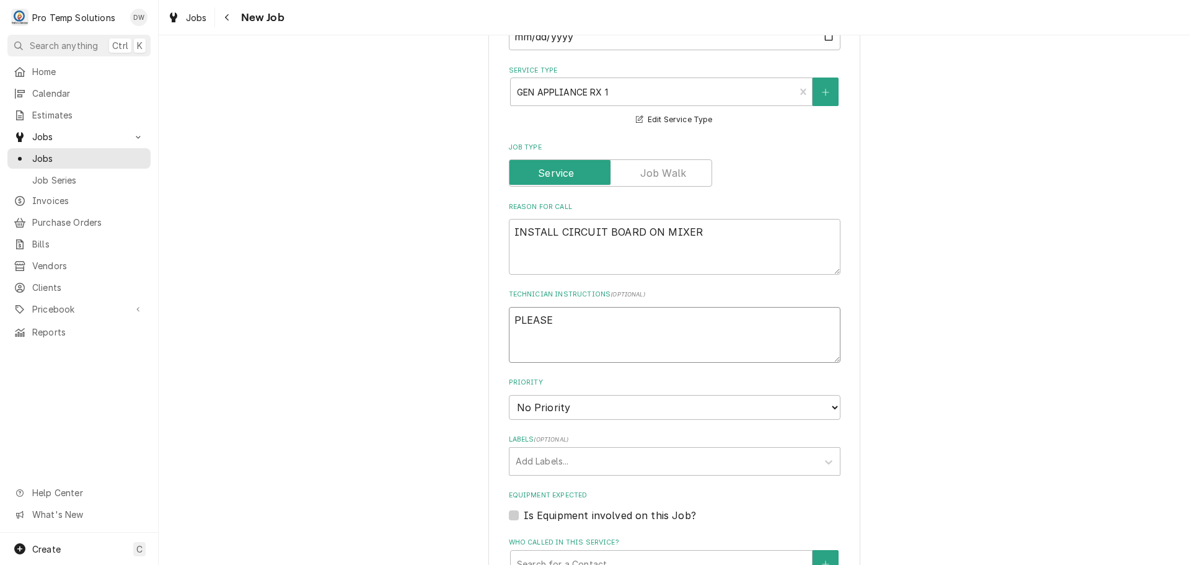
type textarea "PLEASE"
type textarea "x"
type textarea "PLEASE A"
type textarea "x"
type textarea "PLEASE AD"
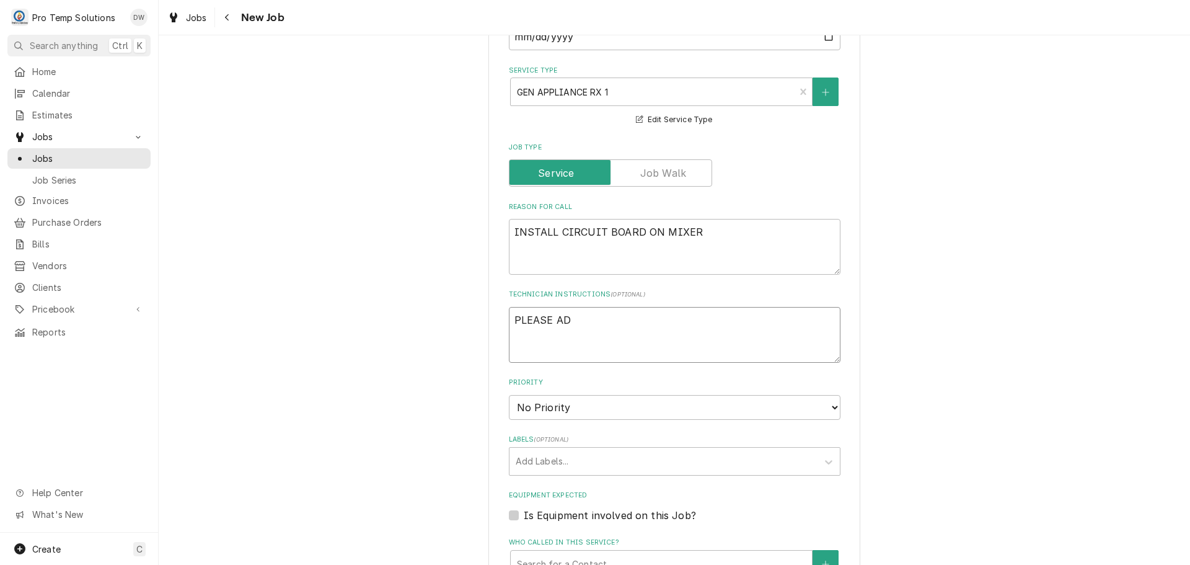
type textarea "x"
type textarea "PLEASE ADD"
type textarea "x"
type textarea "PLEASE ADD"
type textarea "x"
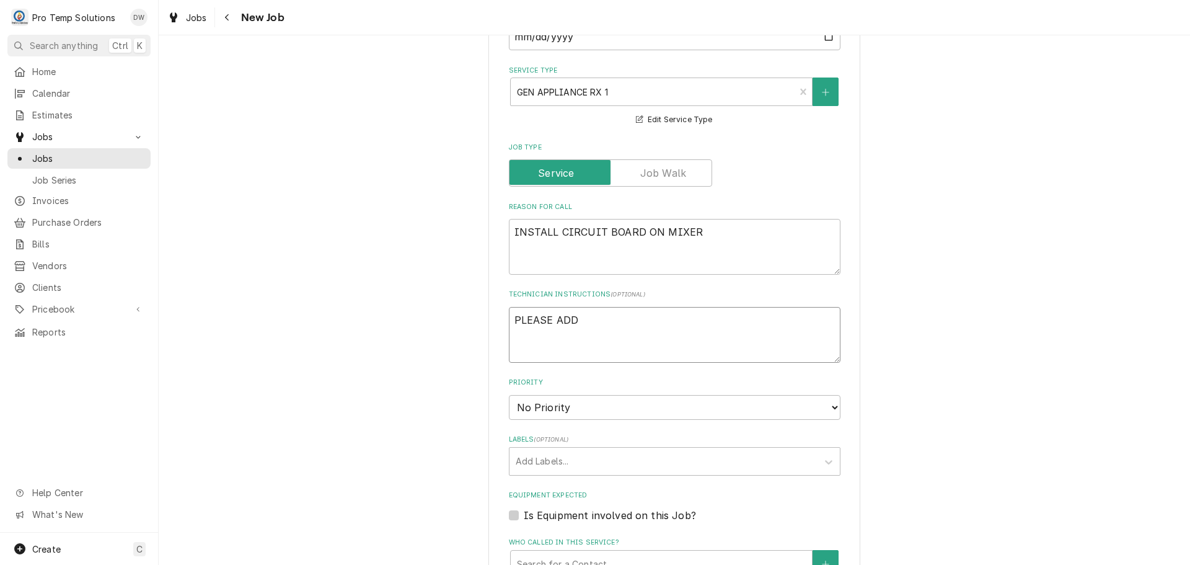
type textarea "PLEASE ADD E"
type textarea "x"
type textarea "PLEASE ADD EQ"
type textarea "x"
type textarea "PLEASE ADD EQU"
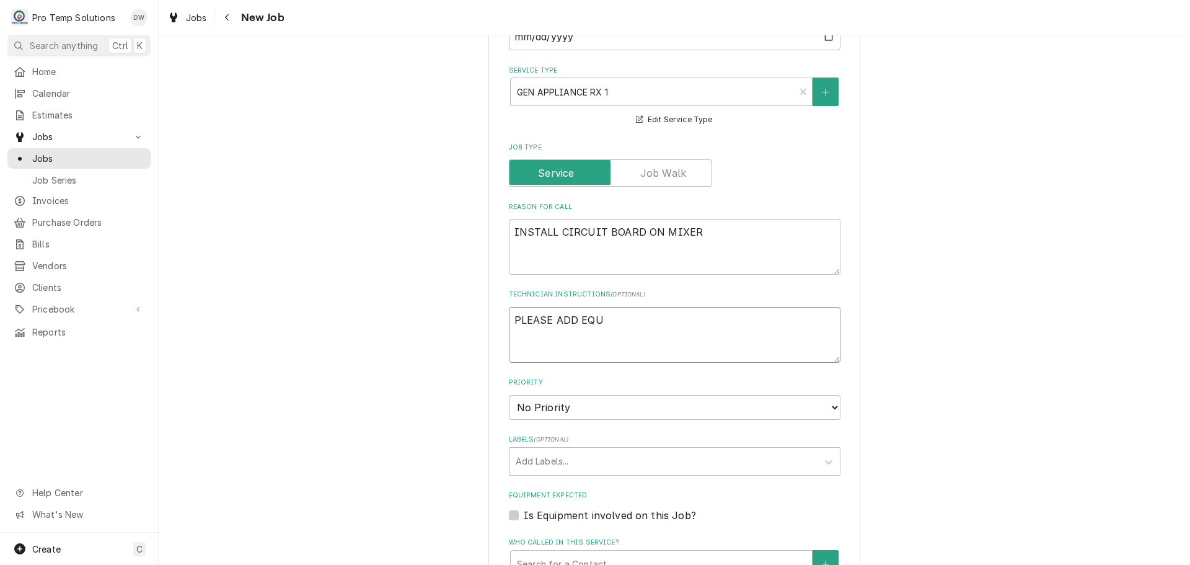
type textarea "x"
type textarea "PLEASE ADD EQUI"
type textarea "x"
type textarea "PLEASE ADD EQUIP"
type textarea "x"
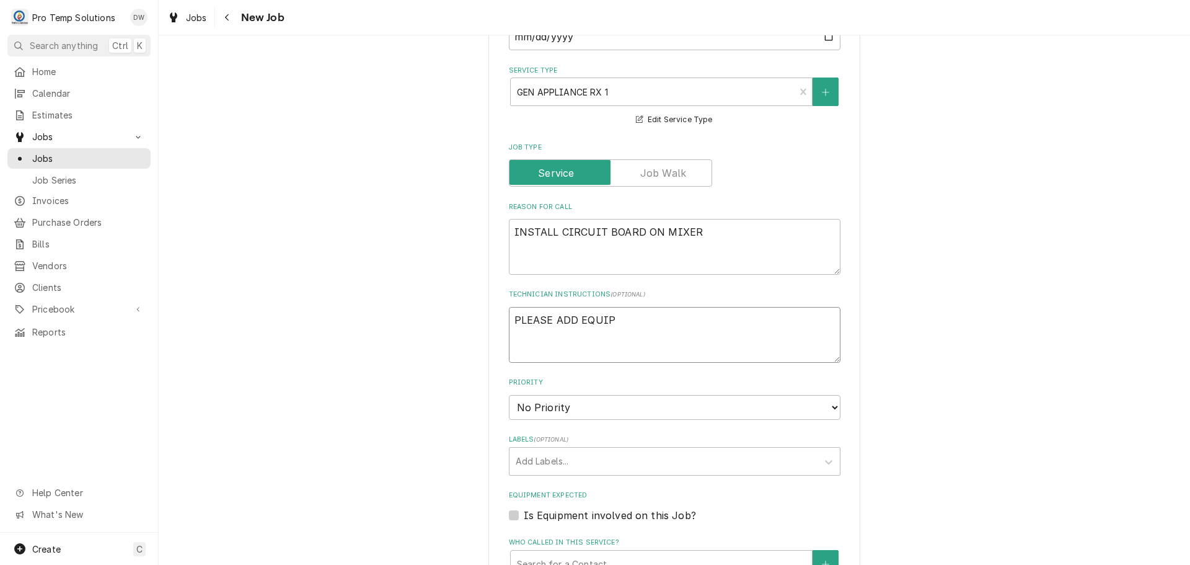
type textarea "PLEASE ADD EQUIP"
type textarea "x"
type textarea "PLEASE ADD EQUIP T"
type textarea "x"
type textarea "PLEASE ADD EQUIP TO"
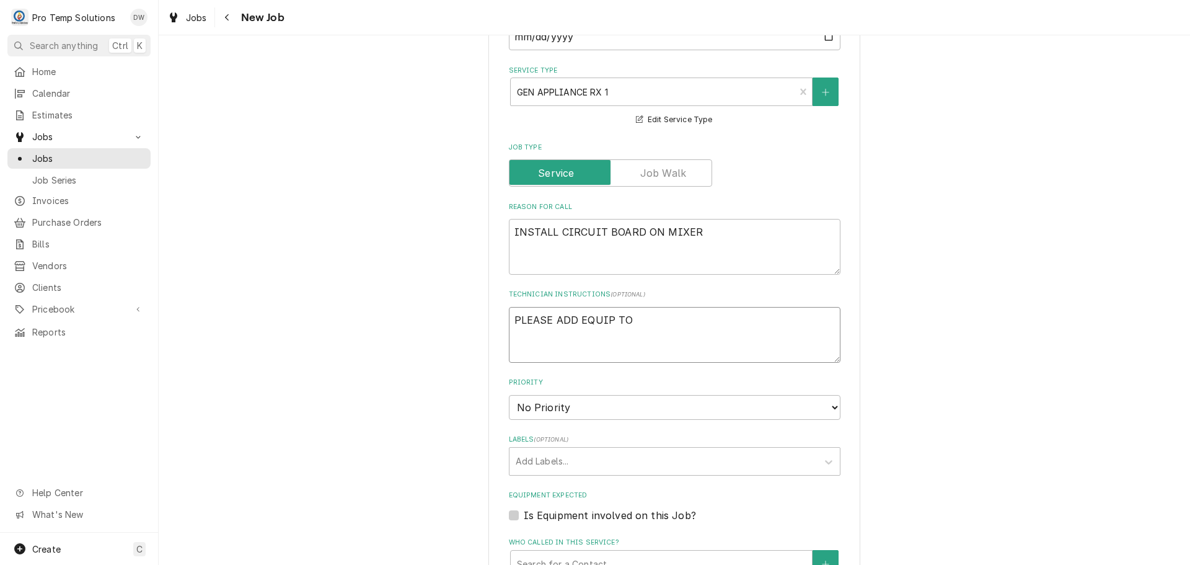
type textarea "x"
type textarea "PLEASE ADD EQUIP TO"
type textarea "x"
type textarea "PLEASE ADD EQUIP TO C"
type textarea "x"
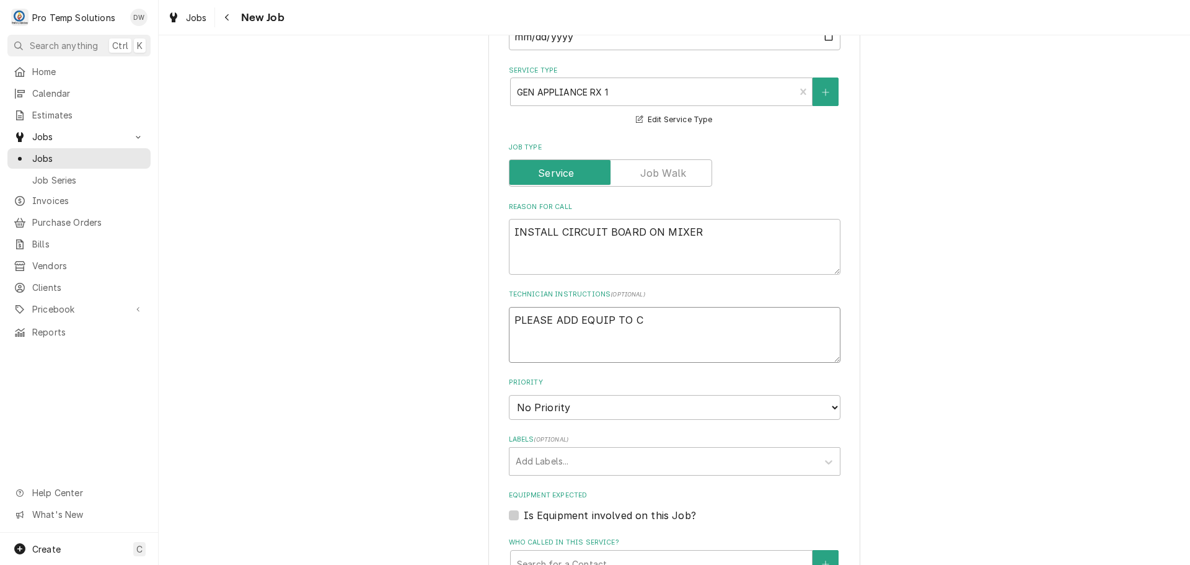
type textarea "PLEASE ADD EQUIP TO CA"
type textarea "x"
type textarea "PLEASE ADD EQUIP TO CAL"
type textarea "x"
type textarea "PLEASE ADD EQUIP TO CALL"
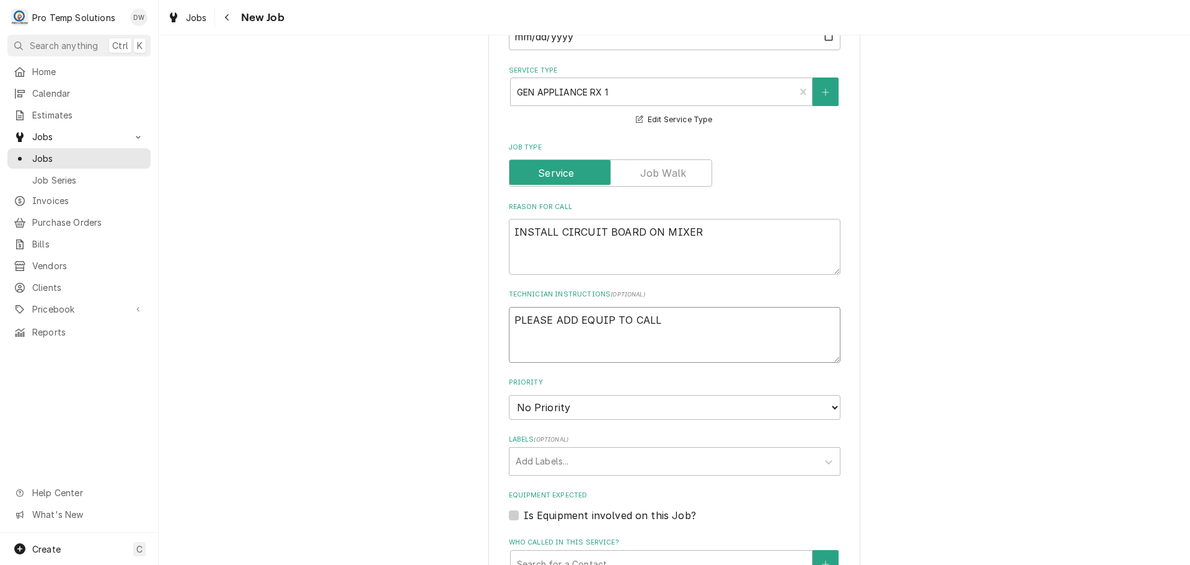
click at [606, 322] on textarea "PLEASE ADD EQUIP TO CALL" at bounding box center [675, 335] width 332 height 56
type textarea "x"
type textarea "PLEASE ADD EQUIP TO CALL"
type textarea "x"
type textarea "PLEASE ADD EQUIP I TO CALL"
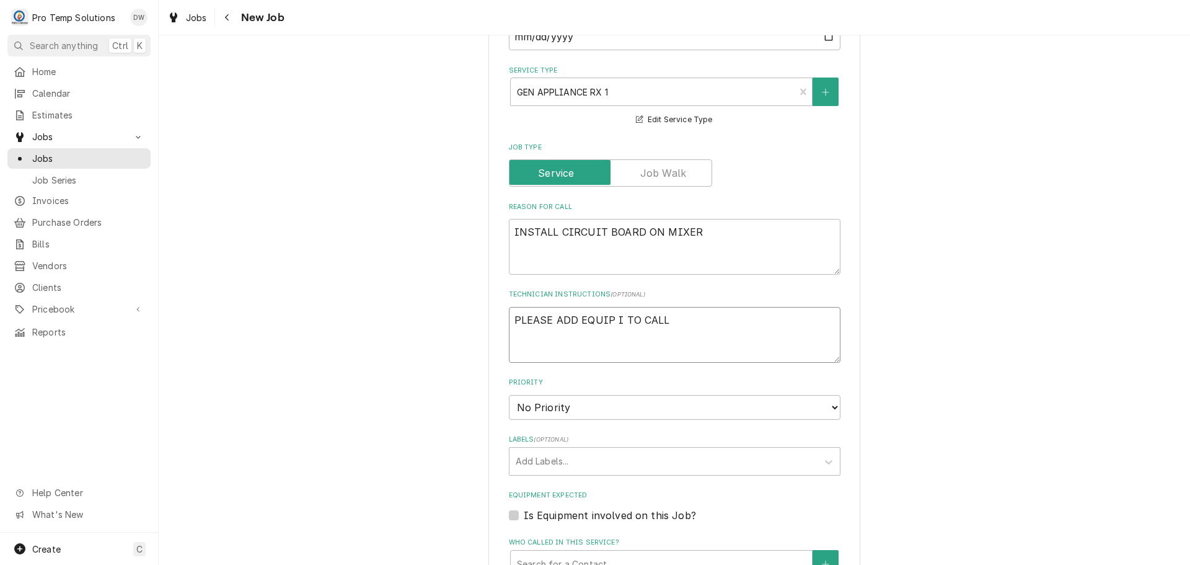
type textarea "x"
type textarea "PLEASE ADD EQUIP IN TO CALL"
type textarea "x"
type textarea "PLEASE ADD EQUIP INF TO CALL"
type textarea "x"
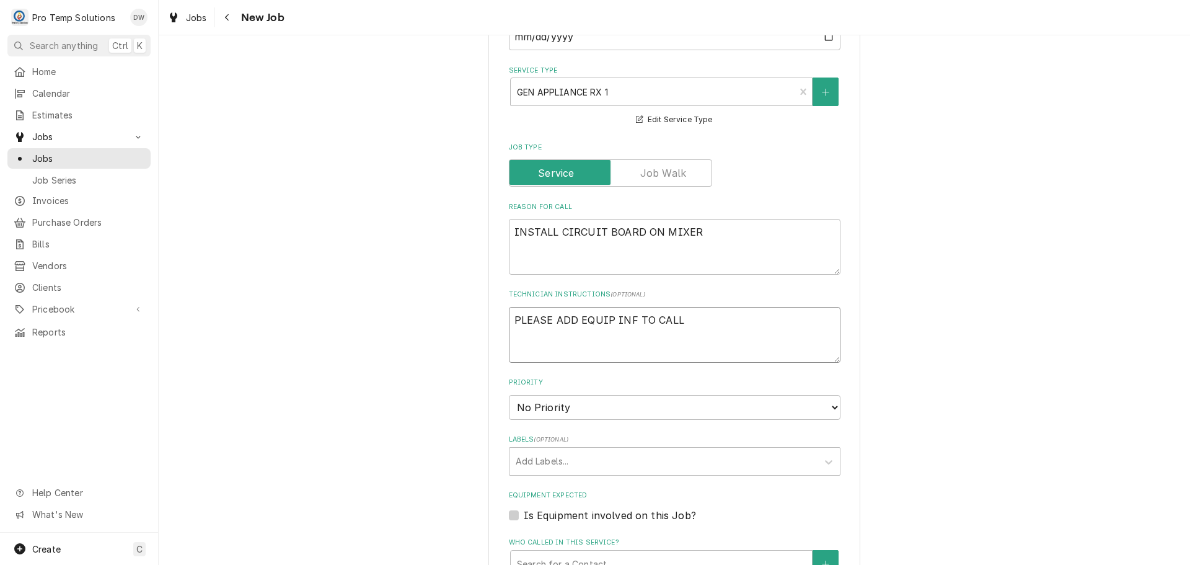
type textarea "PLEASE ADD EQUIP INFO TO CALL"
type textarea "x"
type textarea "PLEASE ADD EQUIP INFO TO CALL"
click at [715, 237] on textarea "INSTALL CIRCUIT BOARD ON MIXER" at bounding box center [675, 247] width 332 height 56
type textarea "x"
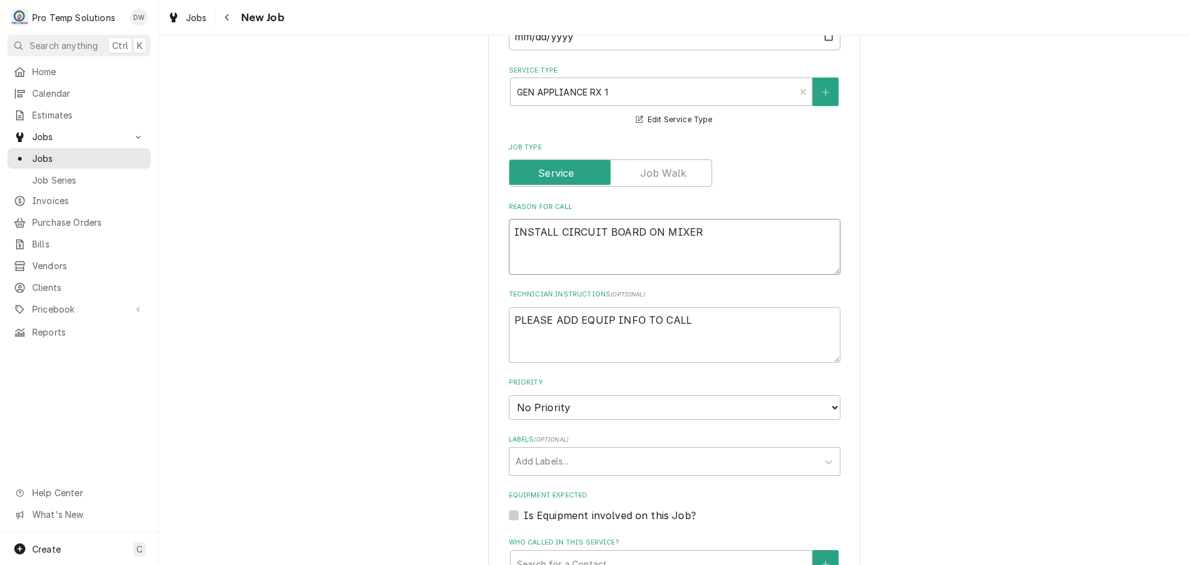
type textarea "INSTALL CIRCUIT BOARD ON MIXER ("
type textarea "x"
type textarea "INSTALL CIRCUIT BOARD ON MIXER ("
type textarea "x"
type textarea "INSTALL CIRCUIT BOARD ON MIXER ( P"
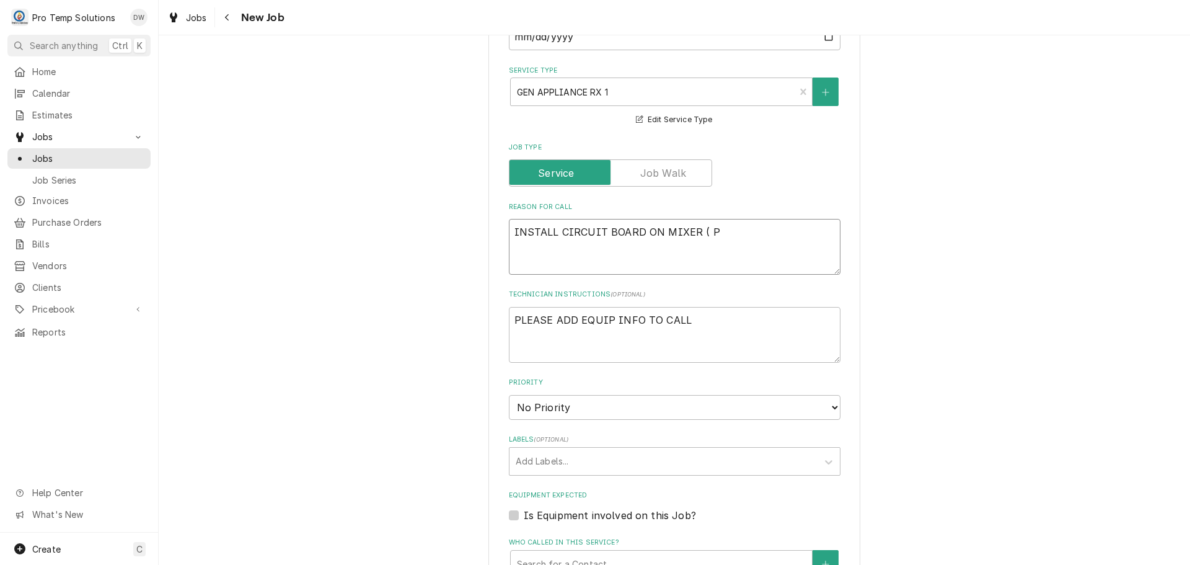
type textarea "x"
type textarea "INSTALL CIRCUIT BOARD ON MIXER ( PT"
type textarea "x"
type textarea "INSTALL CIRCUIT BOARD ON MIXER ( PT"
type textarea "x"
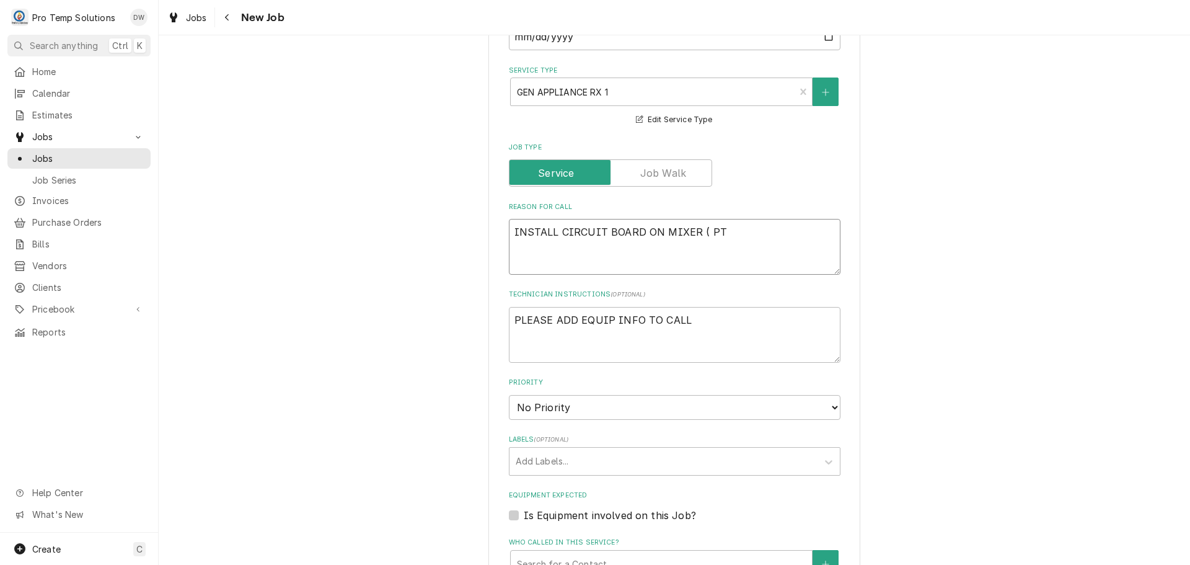
type textarea "INSTALL CIRCUIT BOARD ON MIXER ( PT $"
type textarea "x"
type textarea "INSTALL CIRCUIT BOARD ON MIXER ( PT $1"
type textarea "x"
type textarea "INSTALL CIRCUIT BOARD ON MIXER ( PT $10"
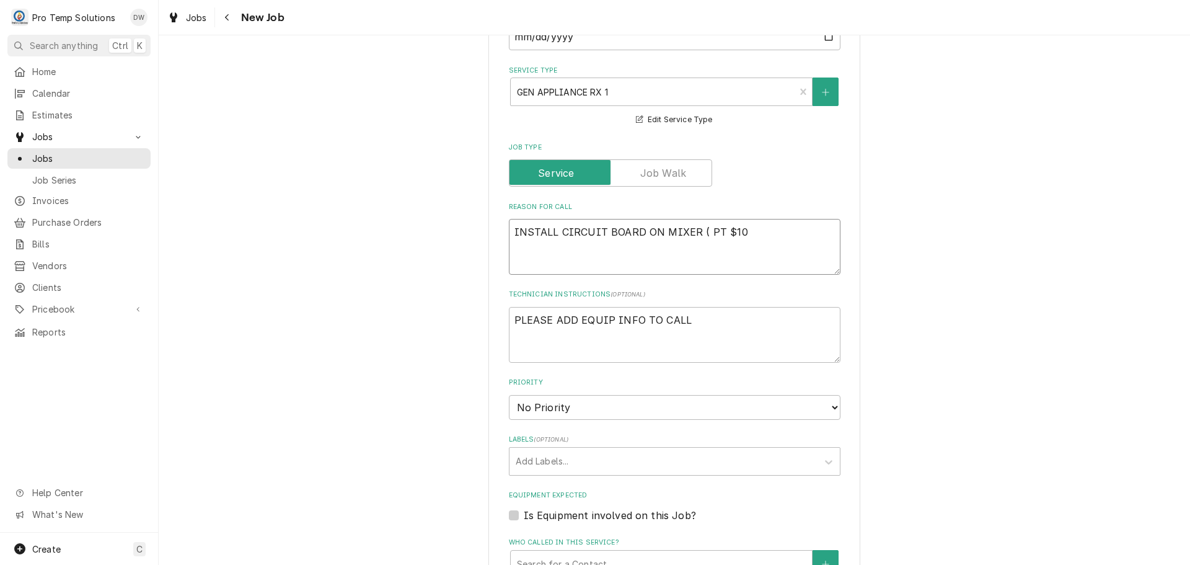
type textarea "x"
type textarea "INSTALL CIRCUIT BOARD ON MIXER ( PT $109"
type textarea "x"
type textarea "INSTALL CIRCUIT BOARD ON MIXER ( PT $109."
type textarea "x"
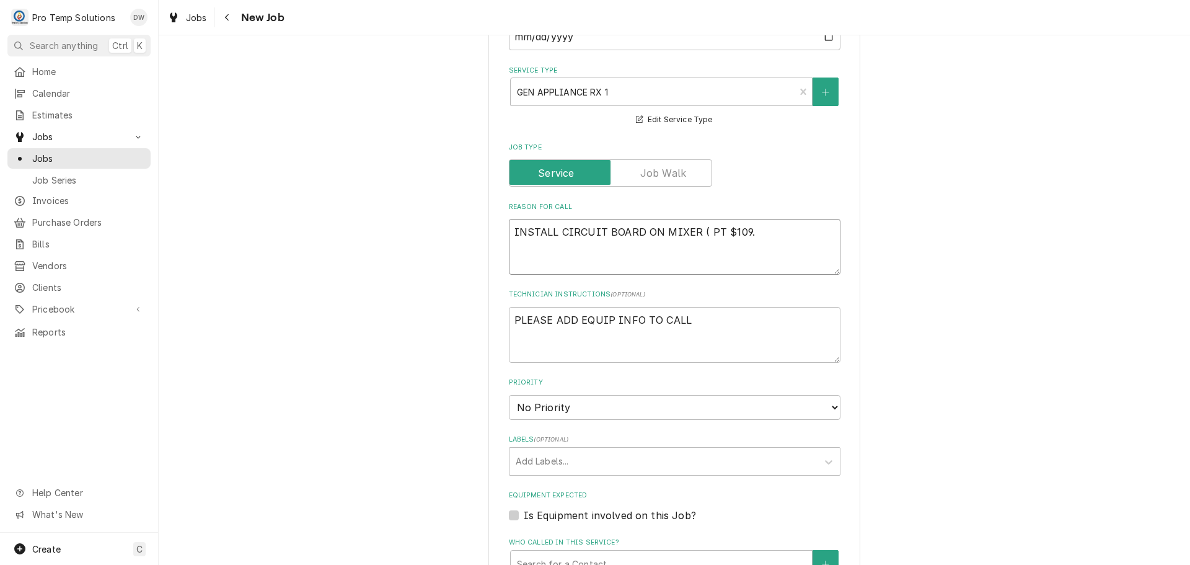
type textarea "INSTALL CIRCUIT BOARD ON MIXER ( PT $109.7"
type textarea "x"
type textarea "INSTALL CIRCUIT BOARD ON MIXER ( PT $109.73"
type textarea "x"
type textarea "INSTALL CIRCUIT BOARD ON MIXER ( PT $109.73)"
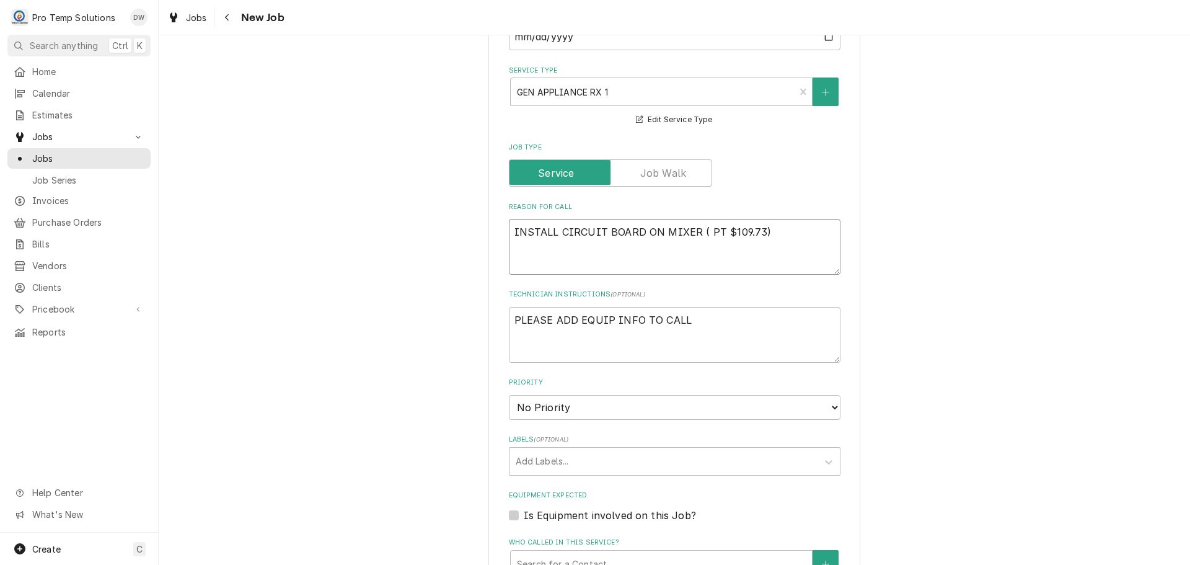
type textarea "x"
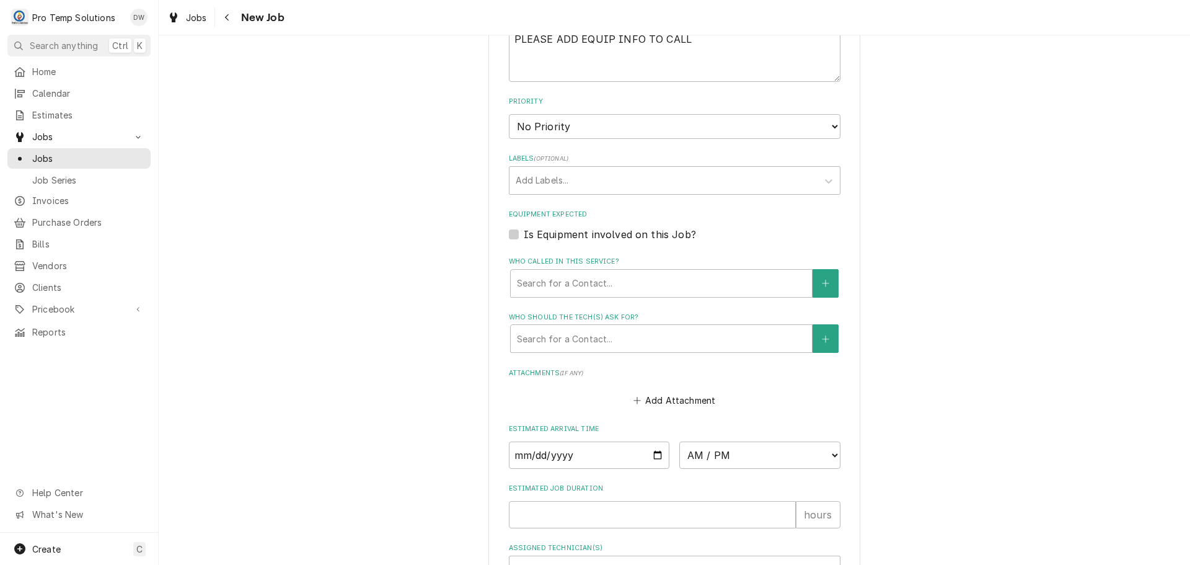
scroll to position [806, 0]
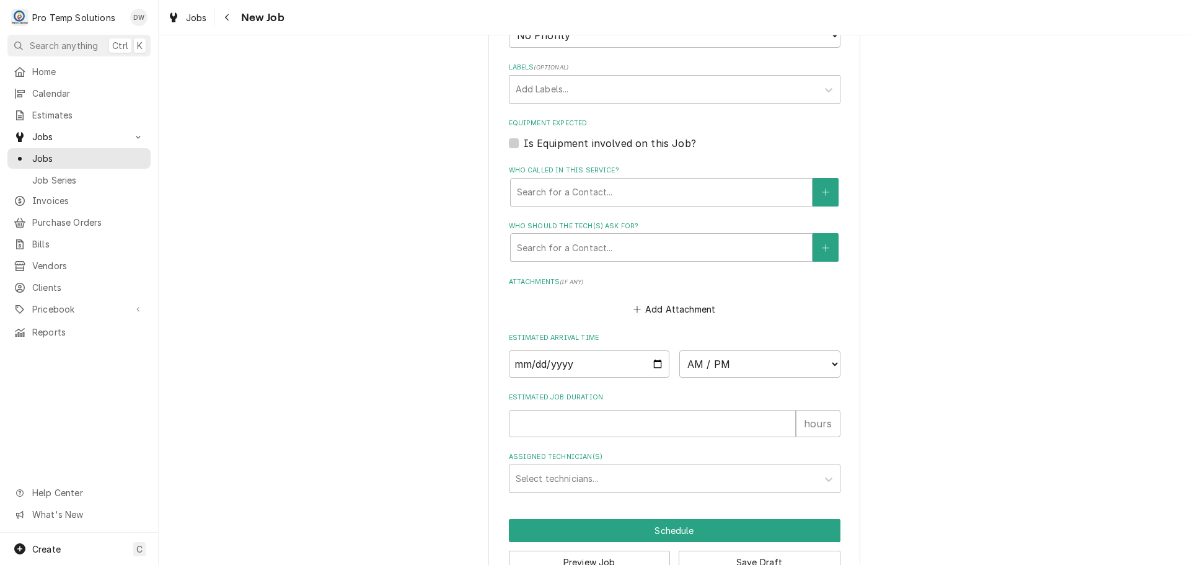
type textarea "INSTALL CIRCUIT BOARD ON MIXER ( PT $109.73)"
click at [653, 362] on input "Date" at bounding box center [589, 363] width 161 height 27
type textarea "x"
type input "2025-10-02"
type textarea "x"
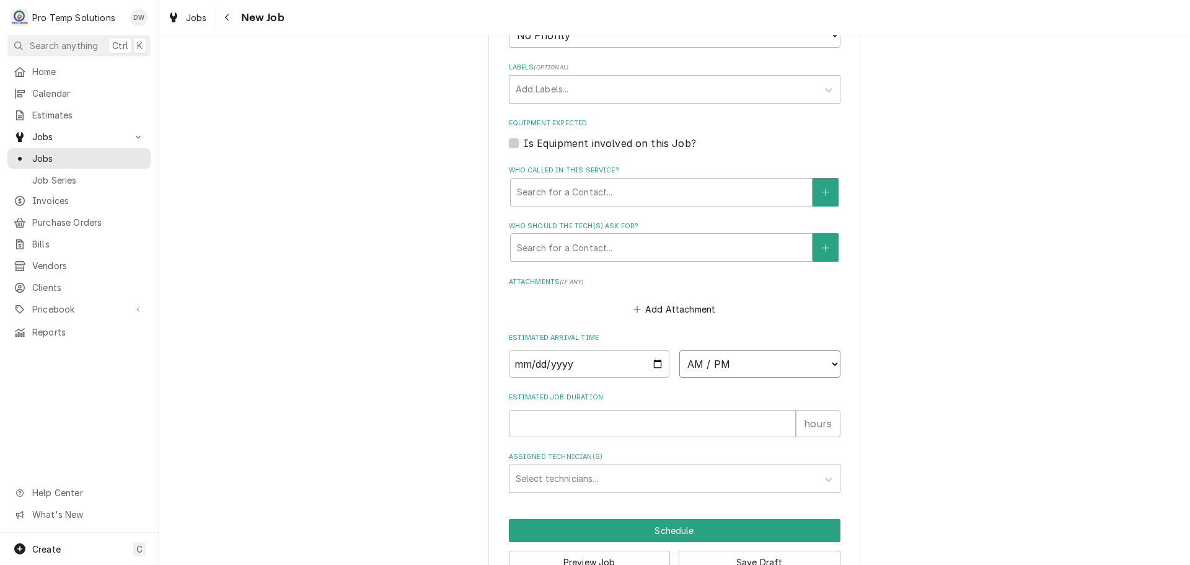
click at [829, 364] on select "AM / PM 6:00 AM 6:15 AM 6:30 AM 6:45 AM 7:00 AM 7:15 AM 7:30 AM 7:45 AM 8:00 AM…" at bounding box center [759, 363] width 161 height 27
select select "10:00:00"
click at [679, 350] on select "AM / PM 6:00 AM 6:15 AM 6:30 AM 6:45 AM 7:00 AM 7:15 AM 7:30 AM 7:45 AM 8:00 AM…" at bounding box center [759, 363] width 161 height 27
click at [748, 421] on input "Estimated Job Duration" at bounding box center [652, 423] width 287 height 27
type textarea "x"
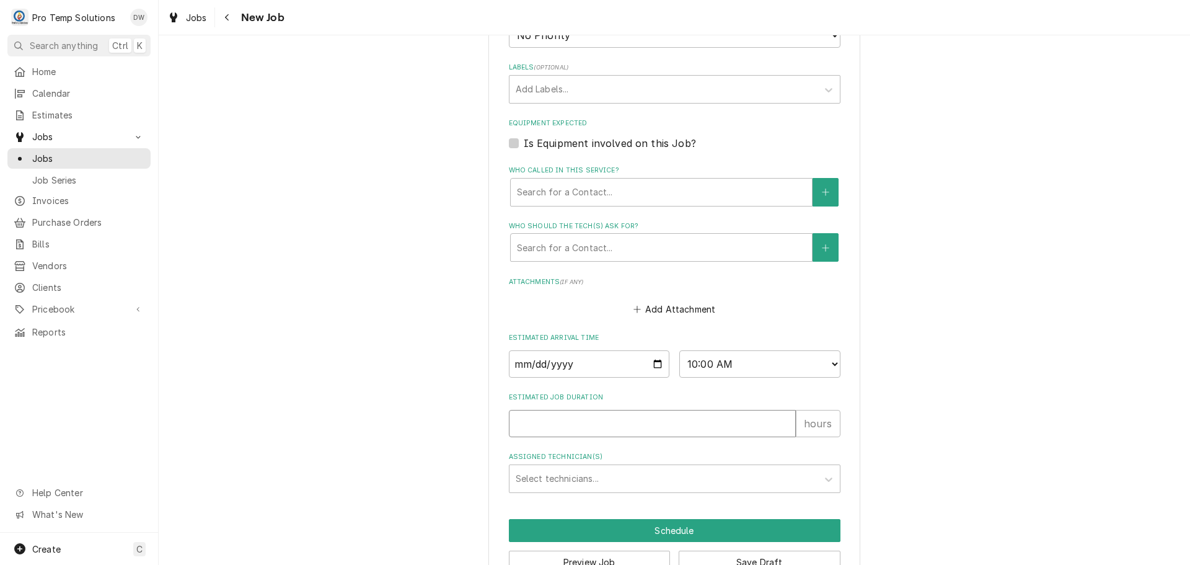
type input "1"
type textarea "x"
type input "1.5"
type textarea "x"
type input "1.5"
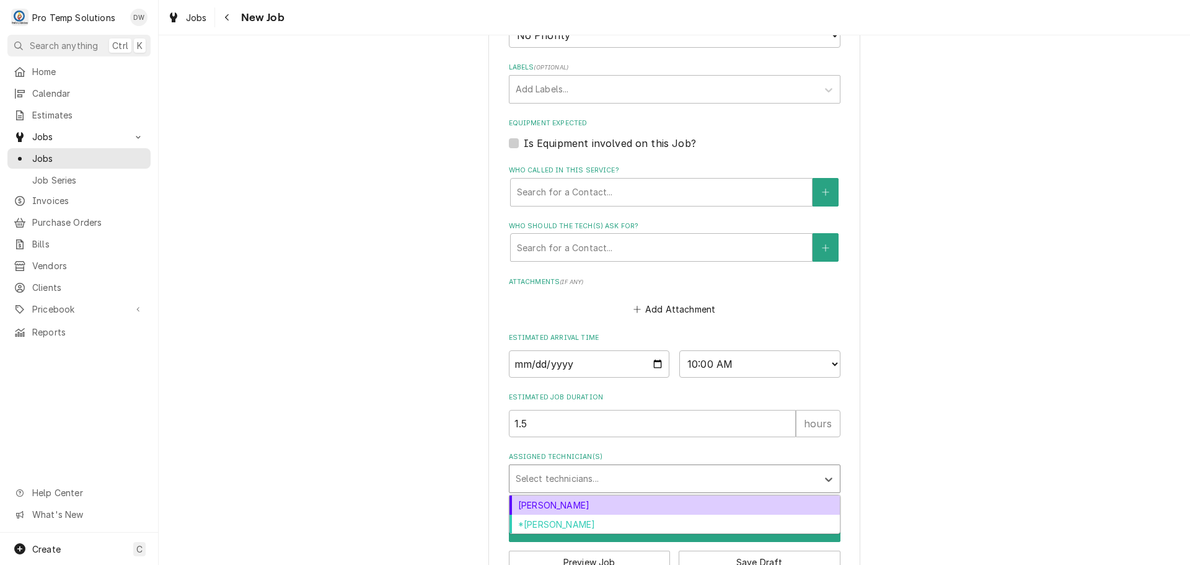
click at [573, 480] on div "Assigned Technician(s)" at bounding box center [664, 478] width 296 height 22
click at [568, 510] on div "[PERSON_NAME]" at bounding box center [675, 504] width 330 height 19
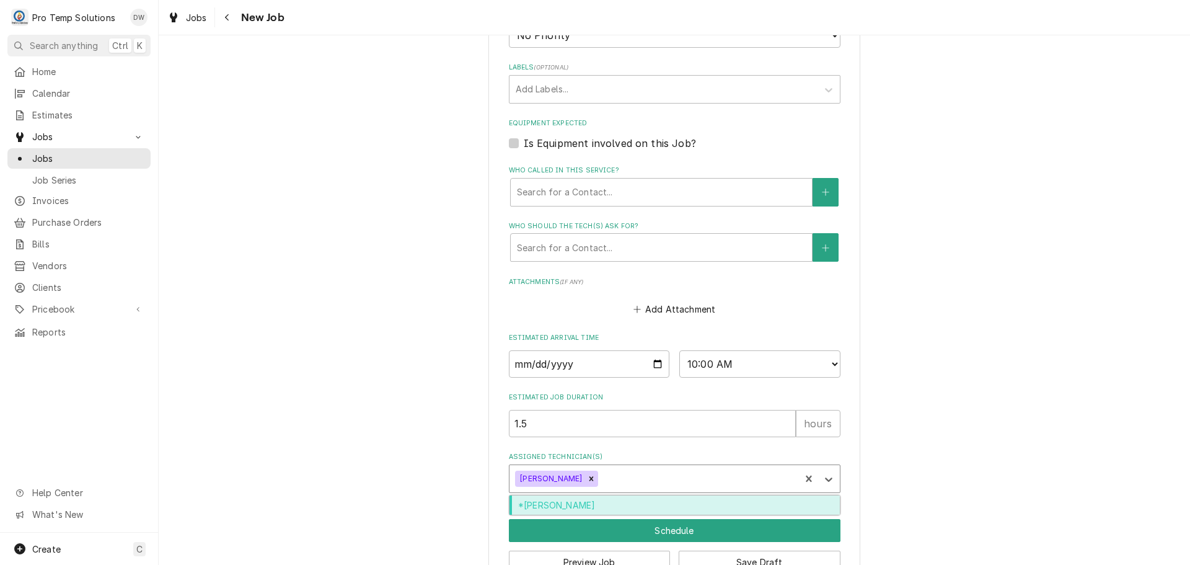
click at [617, 482] on div "Assigned Technician(s)" at bounding box center [697, 478] width 193 height 22
click at [598, 505] on div "*[PERSON_NAME]" at bounding box center [675, 504] width 330 height 19
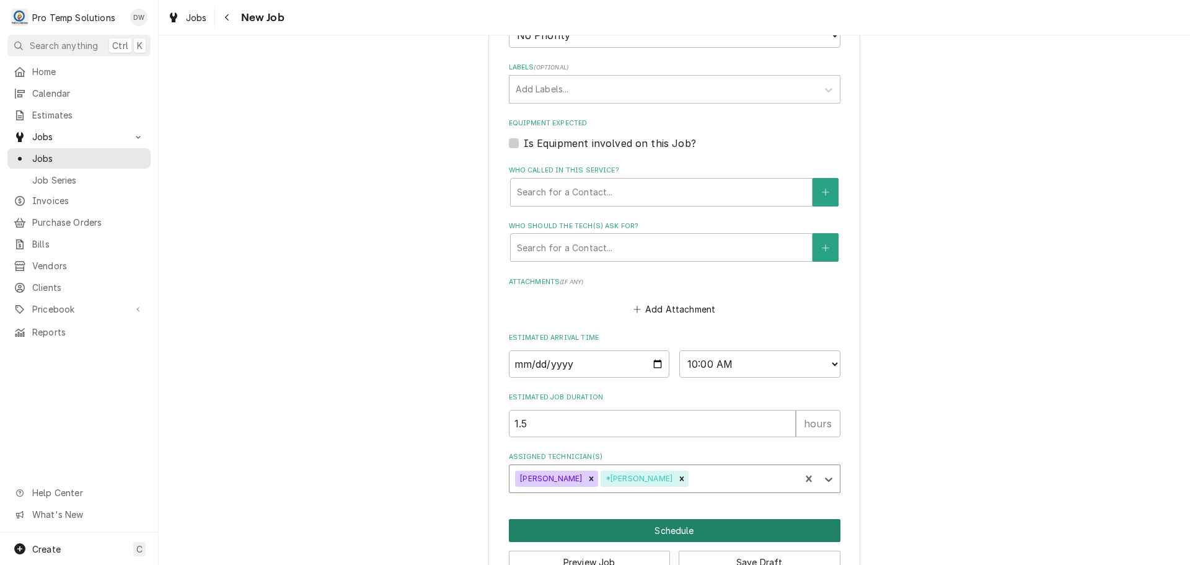
click at [674, 532] on button "Schedule" at bounding box center [675, 530] width 332 height 23
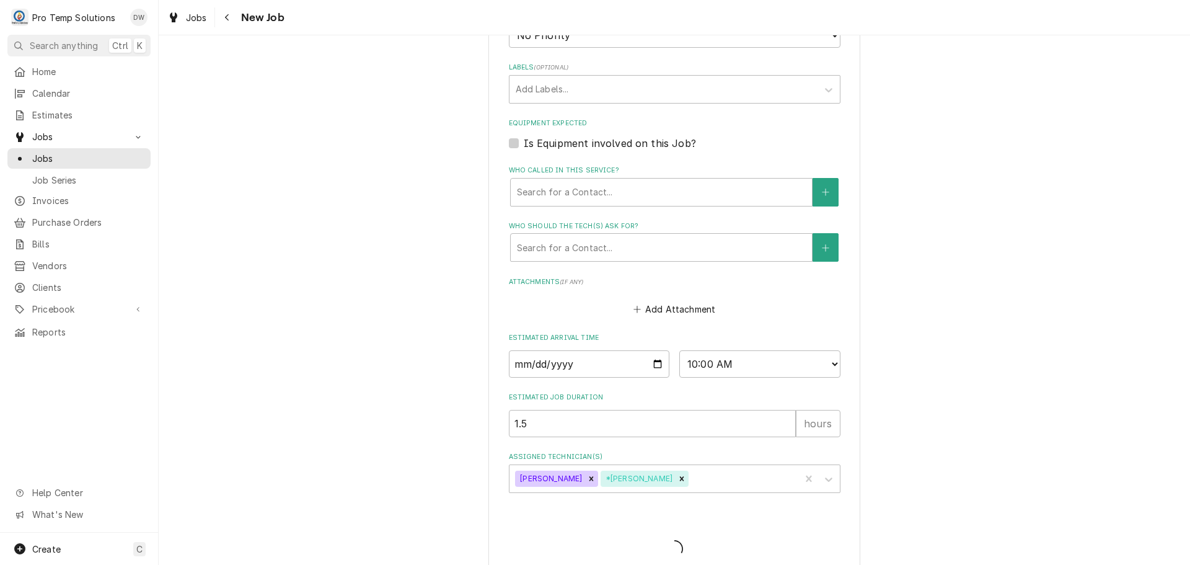
type textarea "x"
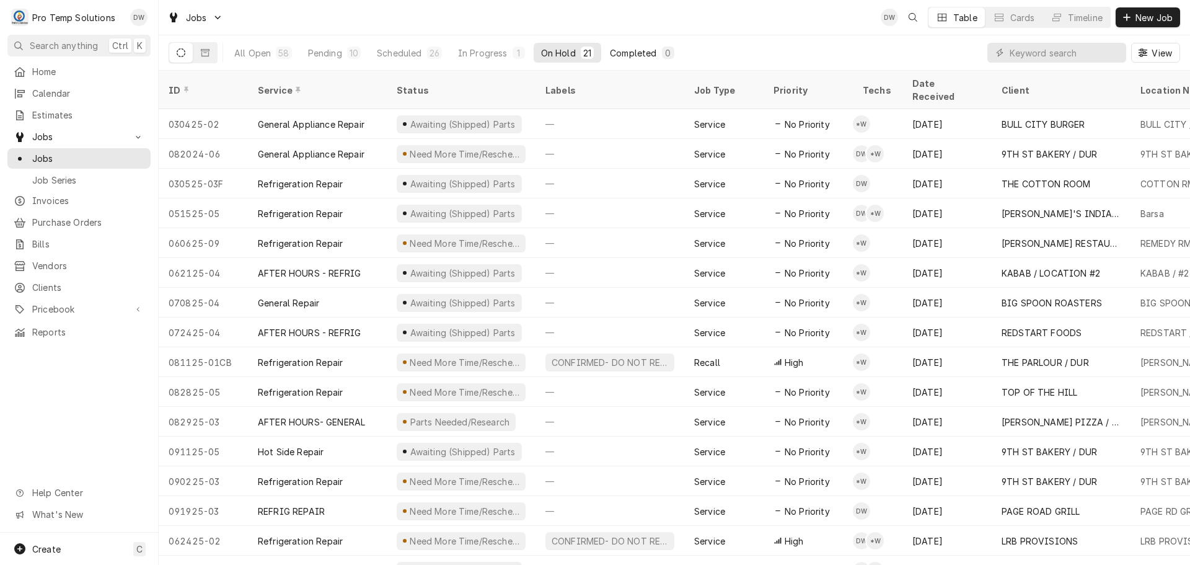
click at [624, 52] on div "Completed" at bounding box center [633, 52] width 46 height 13
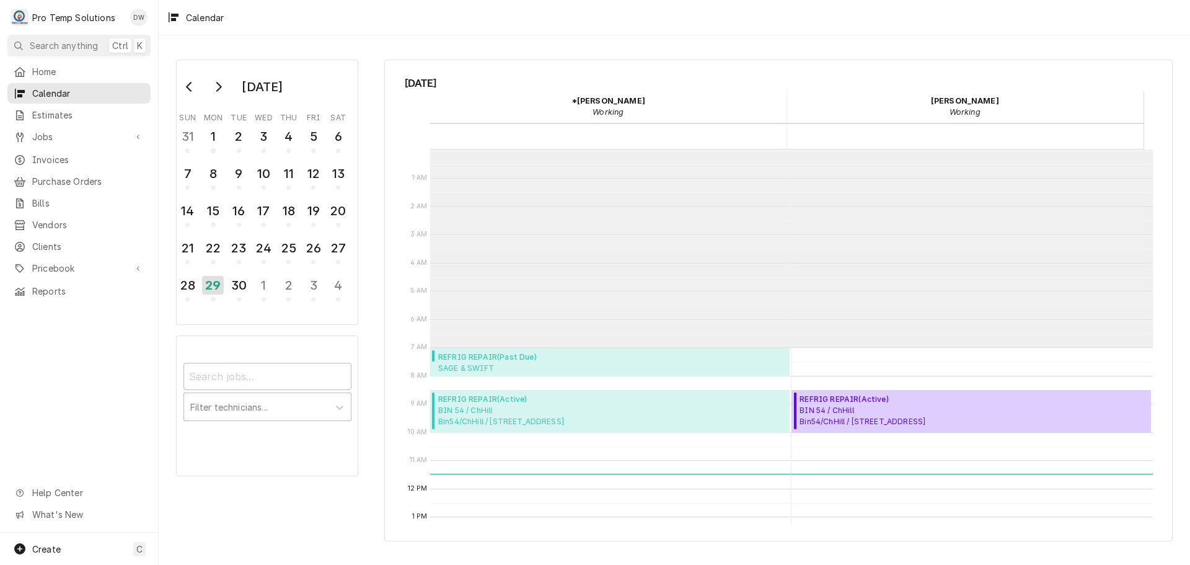
scroll to position [198, 0]
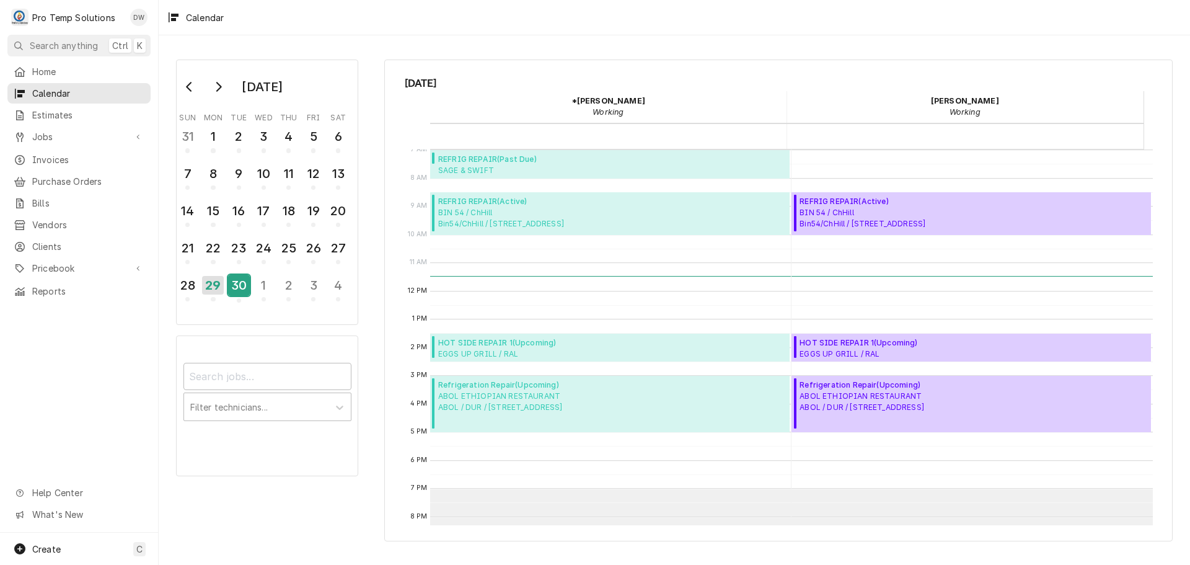
click at [234, 285] on div "30" at bounding box center [239, 285] width 22 height 21
